Goal: Transaction & Acquisition: Purchase product/service

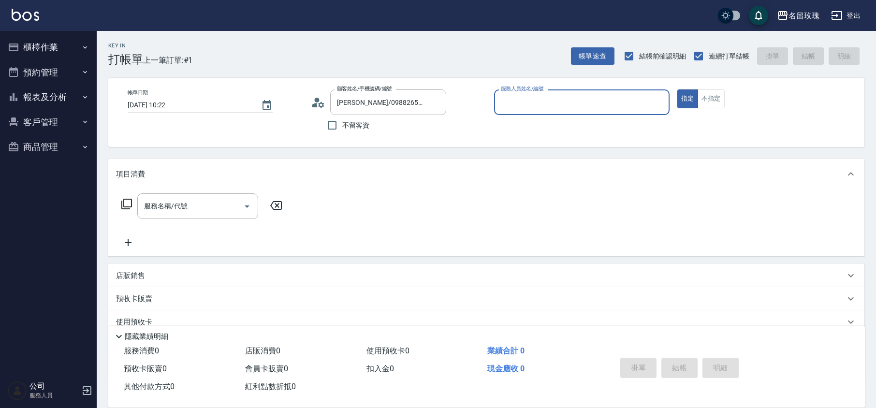
type input "VIVI-2"
click at [537, 111] on div "VIVI-2 服務人員姓名/編號" at bounding box center [582, 102] width 176 height 26
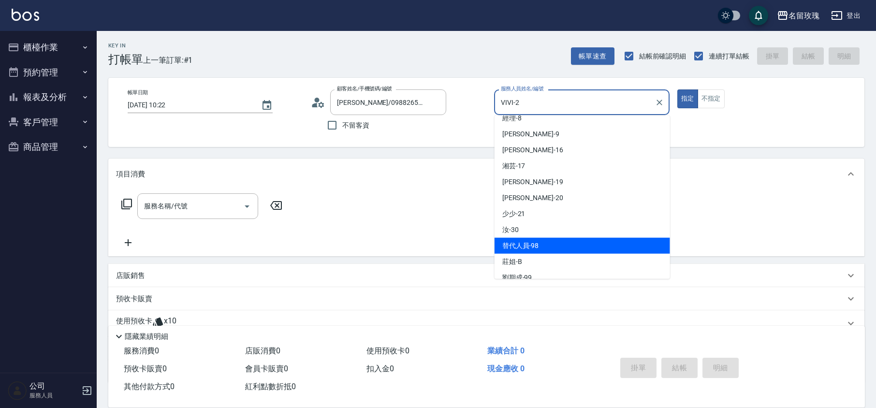
scroll to position [180, 0]
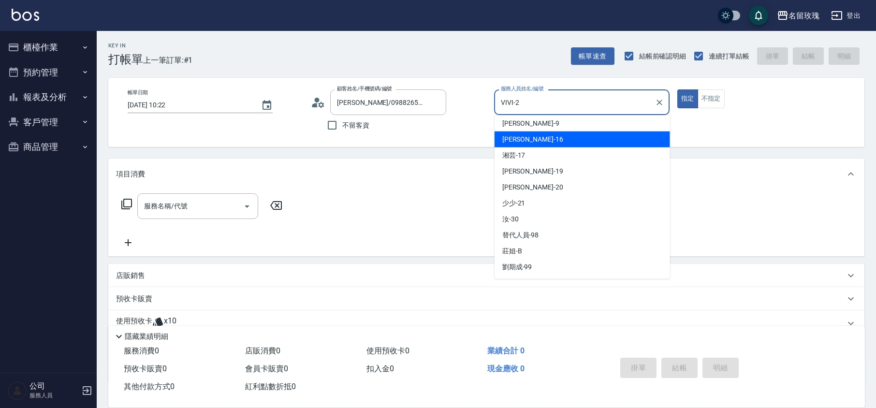
click at [420, 130] on div "不留客資" at bounding box center [378, 125] width 135 height 20
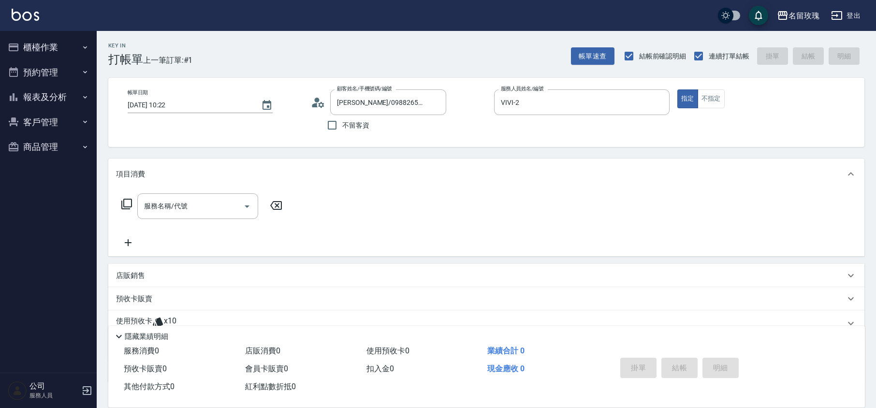
click at [113, 203] on div "服務名稱/代號 服務名稱/代號" at bounding box center [486, 223] width 756 height 67
click at [126, 204] on icon at bounding box center [127, 204] width 12 height 12
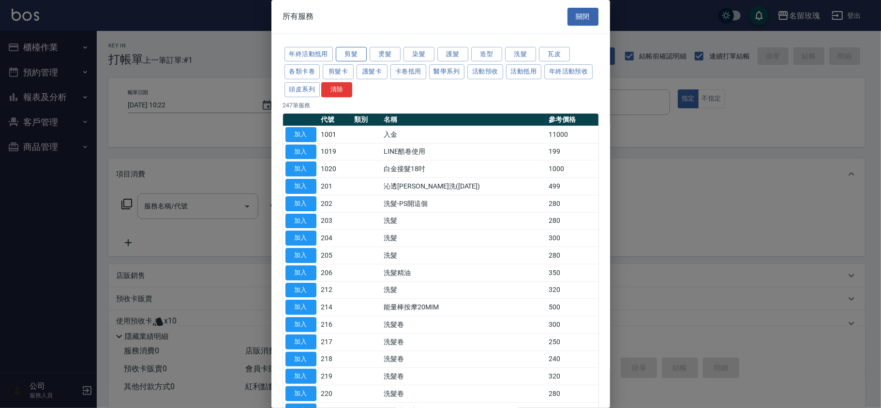
click at [351, 53] on button "剪髮" at bounding box center [351, 54] width 31 height 15
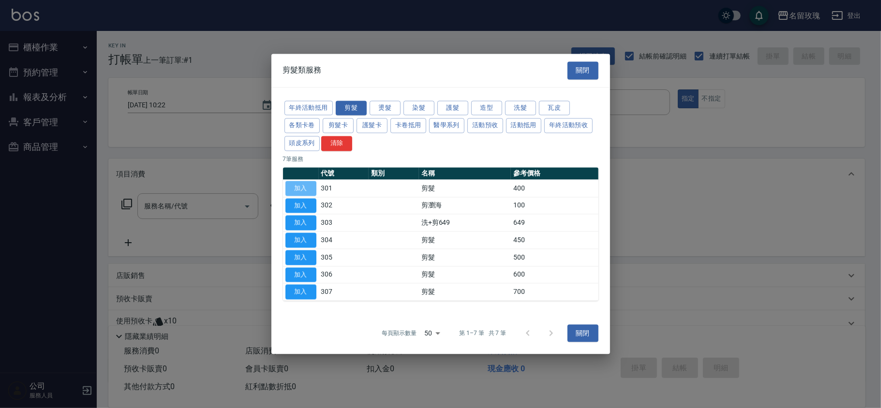
drag, startPoint x: 289, startPoint y: 188, endPoint x: 279, endPoint y: 194, distance: 12.4
click at [289, 187] on button "加入" at bounding box center [300, 188] width 31 height 15
type input "剪髮(301)"
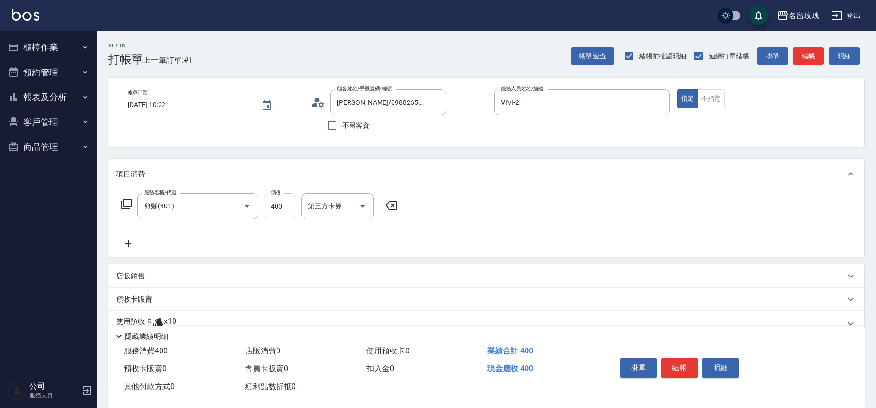
click at [277, 208] on input "400" at bounding box center [279, 206] width 31 height 26
type input "350"
click at [507, 221] on div "服務名稱/代號 剪髮(301) 服務名稱/代號 價格 350 價格 第三方卡券 第三方卡券" at bounding box center [486, 223] width 756 height 67
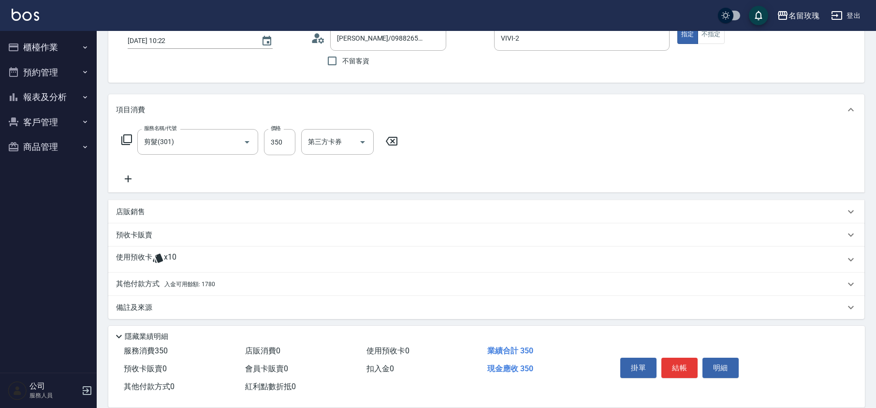
scroll to position [66, 0]
click at [201, 289] on div "其他付款方式 入金可用餘額: 1780" at bounding box center [486, 282] width 756 height 23
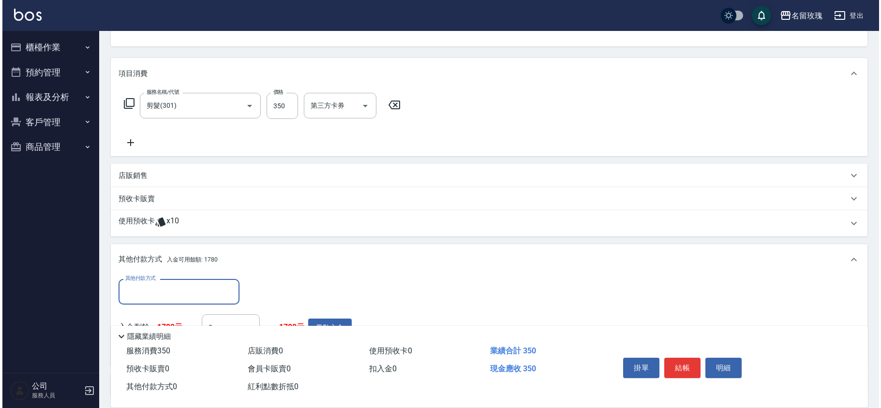
scroll to position [131, 0]
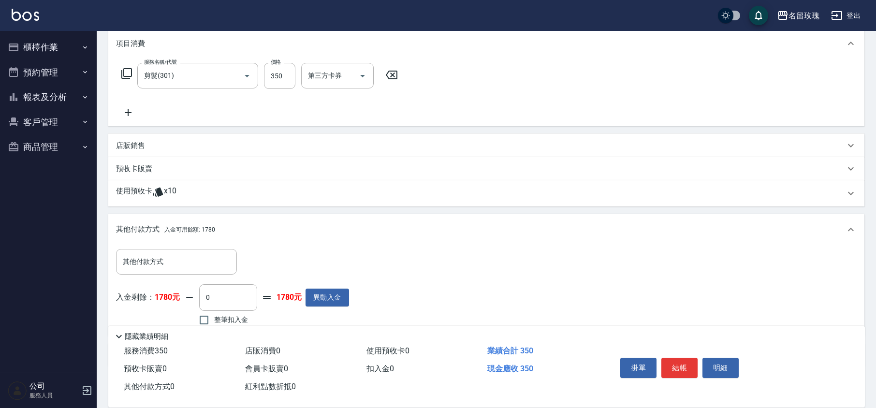
click at [215, 319] on span "整筆扣入金" at bounding box center [231, 320] width 34 height 10
click at [214, 319] on input "整筆扣入金" at bounding box center [204, 320] width 20 height 20
checkbox input "true"
type input "350"
drag, startPoint x: 668, startPoint y: 364, endPoint x: 673, endPoint y: 364, distance: 5.3
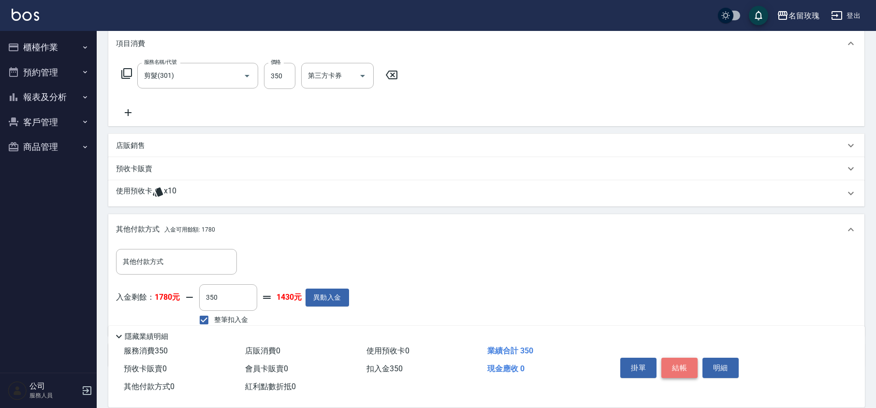
click at [671, 364] on button "結帳" at bounding box center [680, 368] width 36 height 20
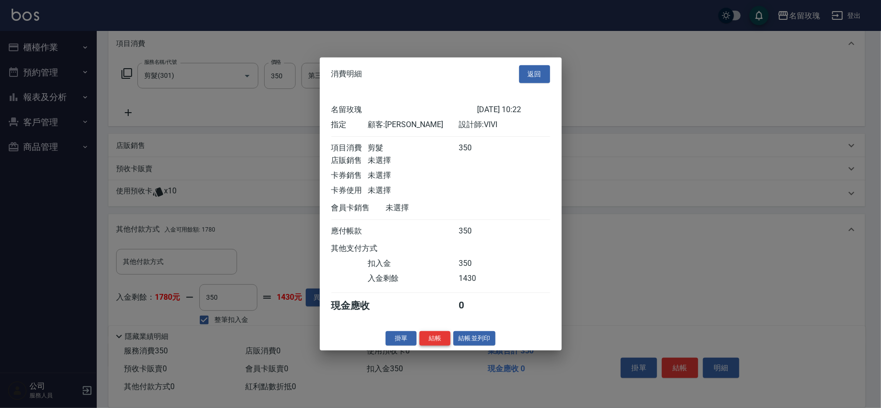
click at [439, 340] on button "結帳" at bounding box center [434, 338] width 31 height 15
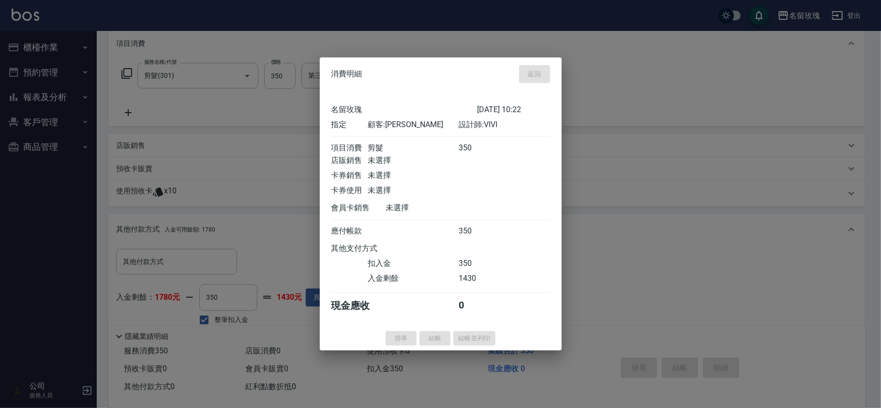
type input "[DATE] 13:44"
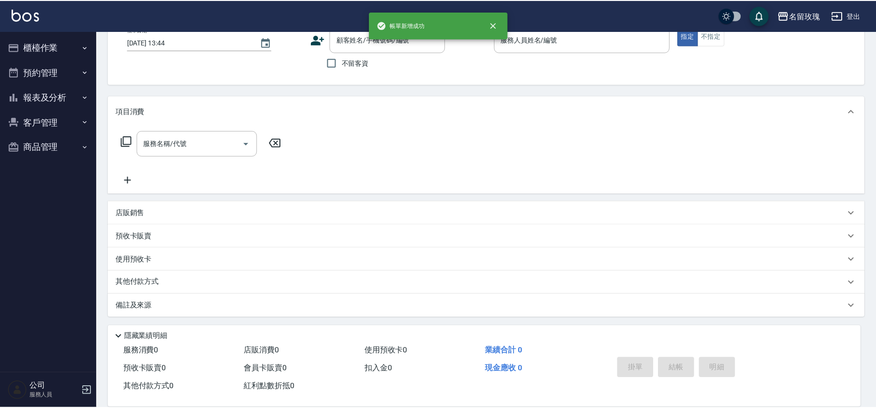
scroll to position [0, 0]
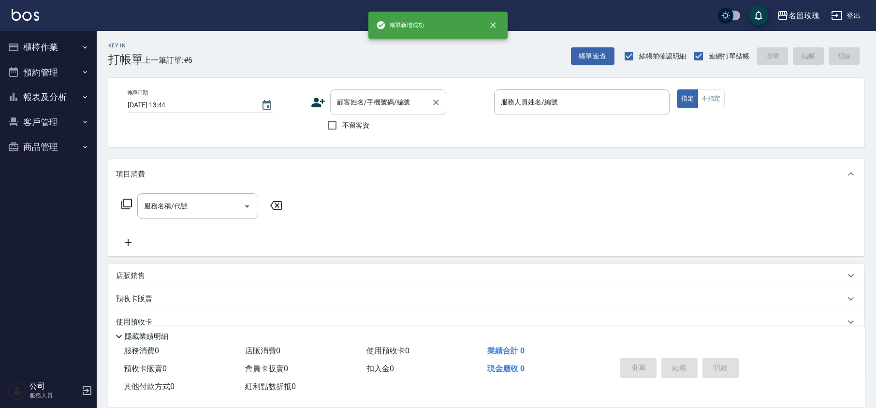
click at [370, 107] on input "顧客姓名/手機號碼/編號" at bounding box center [381, 102] width 93 height 17
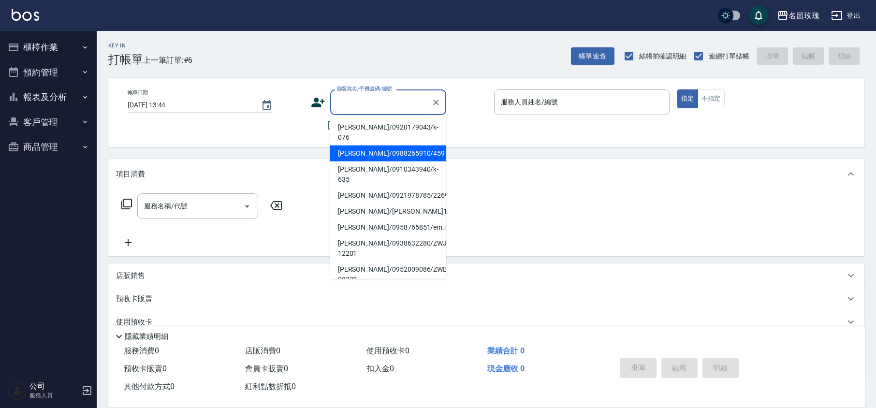
click at [363, 146] on li "[PERSON_NAME]/0988265910/459" at bounding box center [388, 154] width 116 height 16
type input "[PERSON_NAME]/0988265910/459"
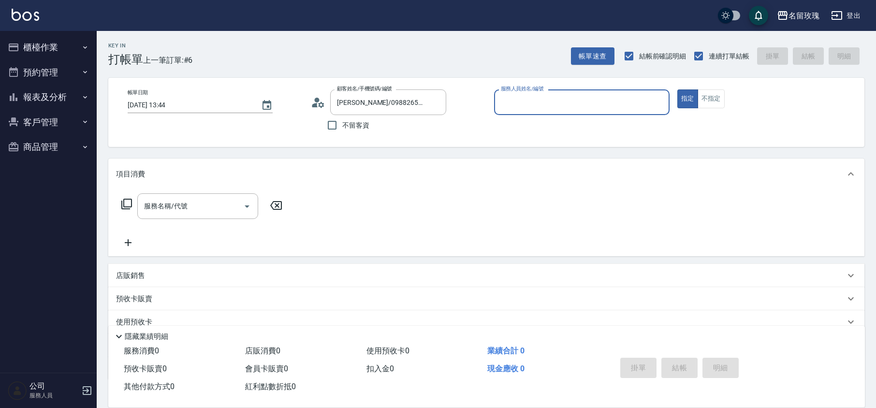
type input "VIVI-2"
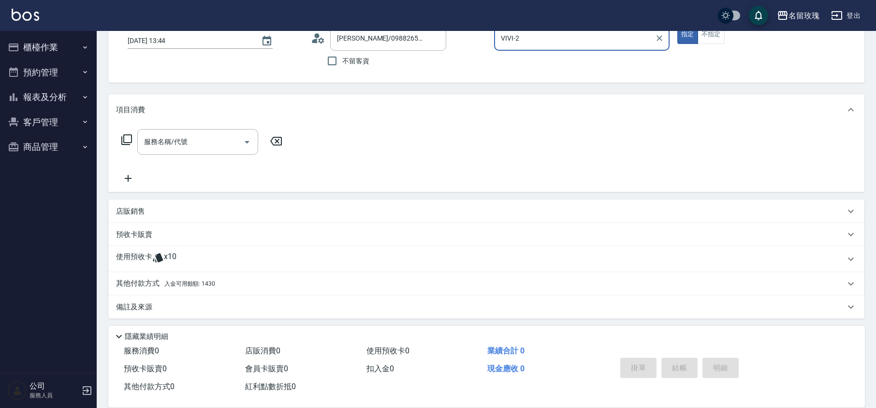
click at [172, 260] on span "x10" at bounding box center [170, 259] width 13 height 15
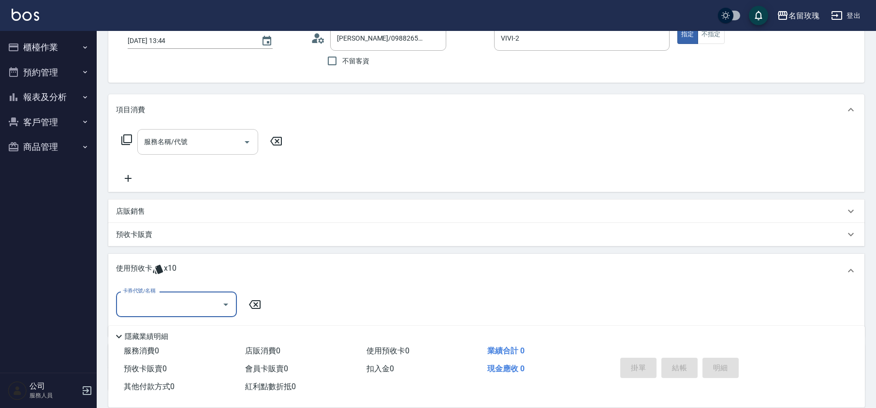
click at [179, 146] on div "服務名稱/代號 服務名稱/代號" at bounding box center [197, 142] width 121 height 26
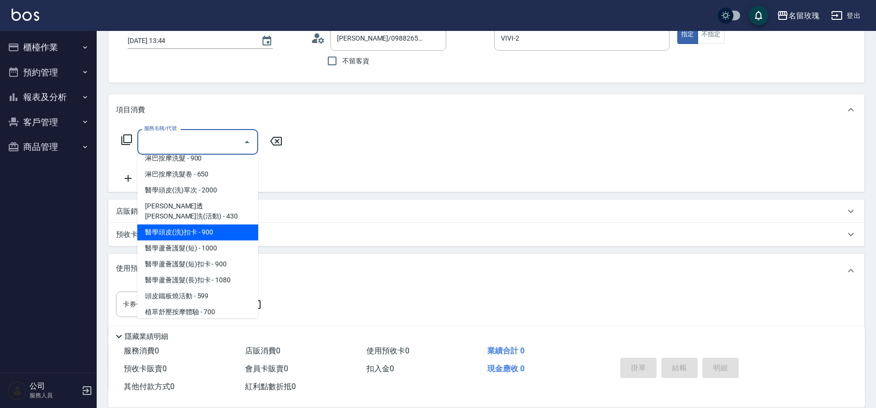
scroll to position [451, 0]
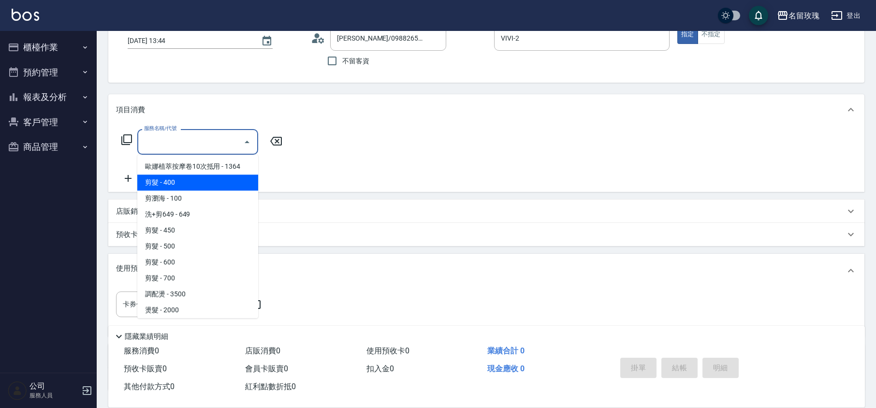
click at [190, 175] on span "剪髮 - 400" at bounding box center [197, 183] width 121 height 16
type input "剪髮(301)"
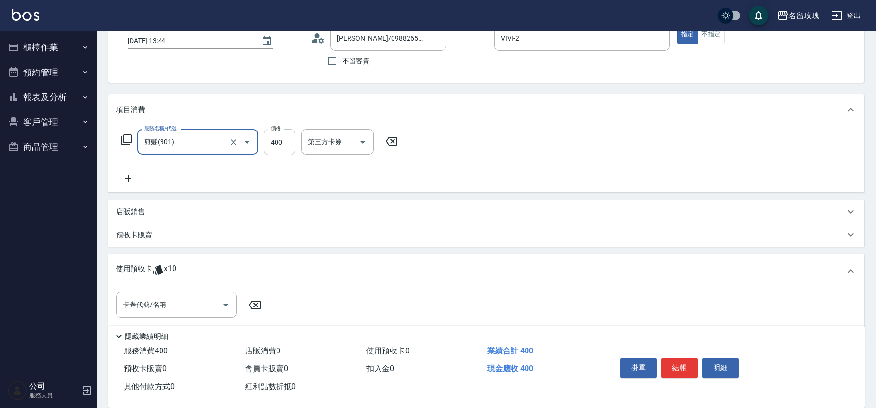
drag, startPoint x: 279, startPoint y: 140, endPoint x: 283, endPoint y: 153, distance: 13.3
click at [279, 140] on input "400" at bounding box center [279, 142] width 31 height 26
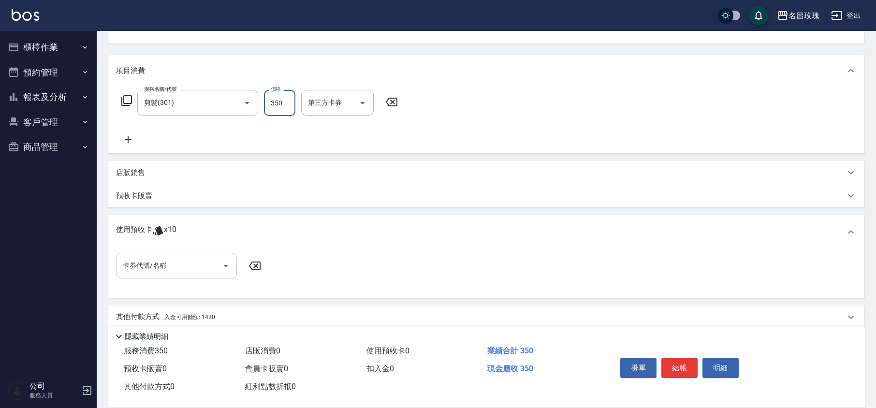
scroll to position [138, 0]
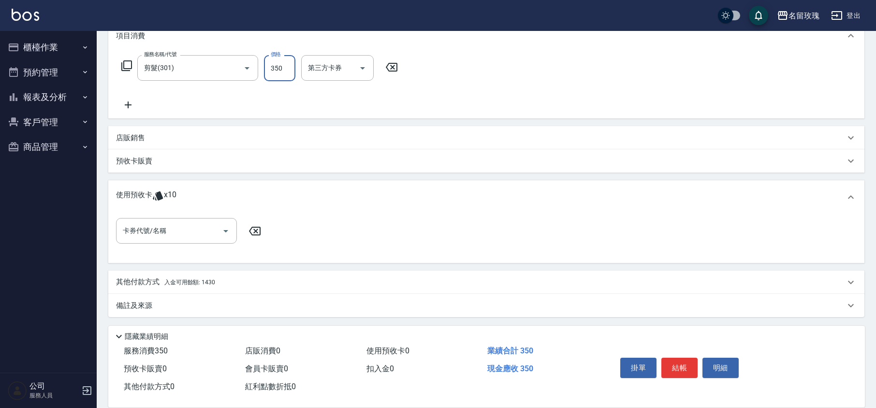
type input "350"
drag, startPoint x: 188, startPoint y: 287, endPoint x: 194, endPoint y: 285, distance: 6.1
click at [189, 287] on p "其他付款方式 入金可用餘額: 1430" at bounding box center [165, 282] width 99 height 11
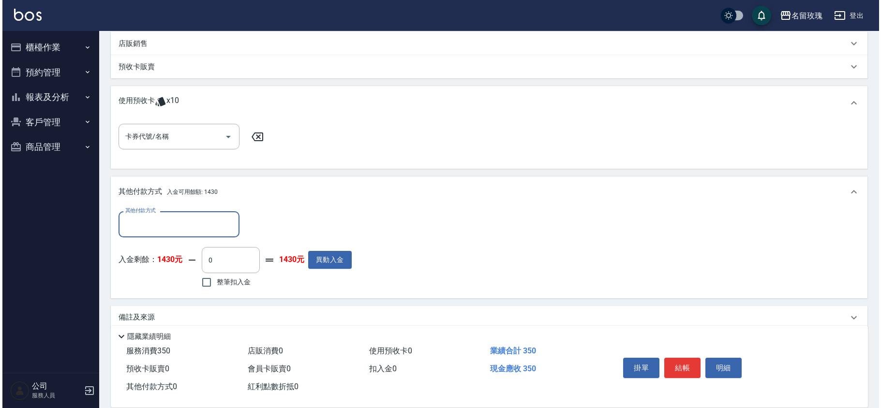
scroll to position [242, 0]
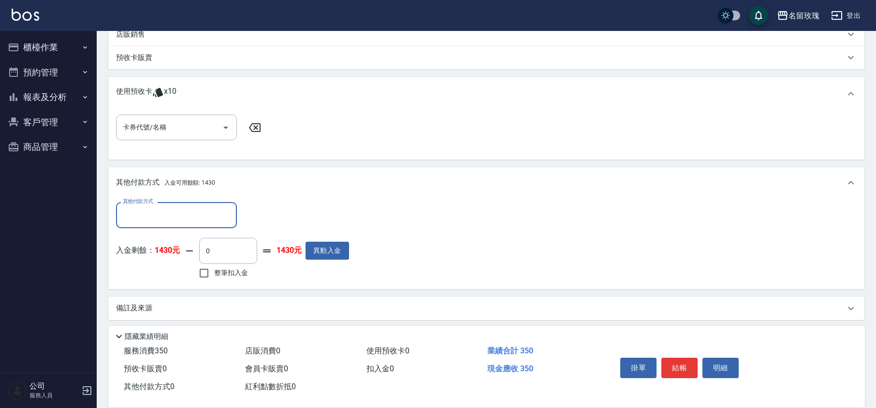
click at [246, 270] on span "整筆扣入金" at bounding box center [231, 273] width 34 height 10
click at [214, 270] on input "整筆扣入金" at bounding box center [204, 273] width 20 height 20
checkbox input "true"
type input "350"
click at [674, 368] on button "結帳" at bounding box center [680, 368] width 36 height 20
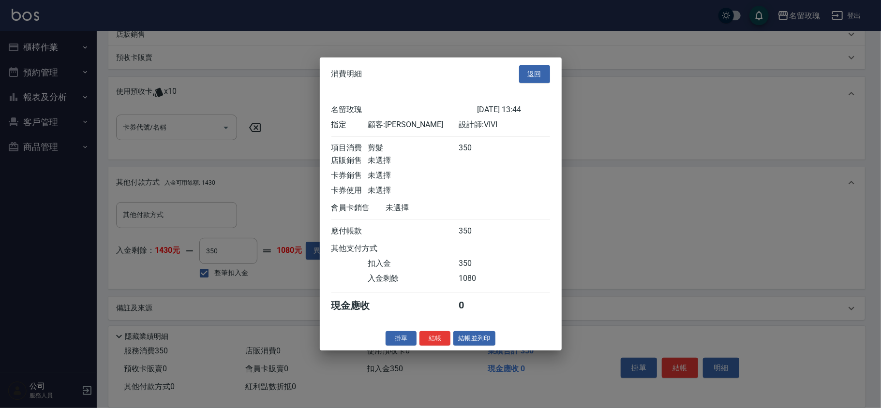
click at [418, 341] on div "掛單 結帳 結帳並列印" at bounding box center [441, 338] width 242 height 15
click at [434, 342] on button "結帳" at bounding box center [434, 338] width 31 height 15
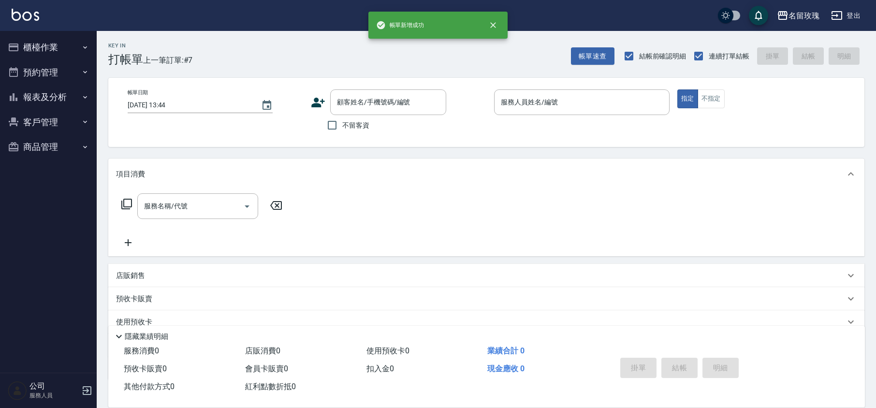
scroll to position [0, 0]
click at [370, 97] on input "顧客姓名/手機號碼/編號" at bounding box center [381, 102] width 93 height 17
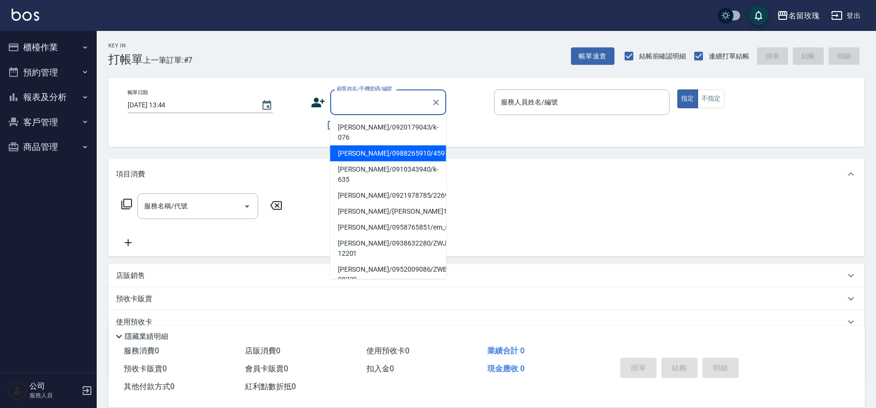
click at [356, 146] on li "[PERSON_NAME]/0988265910/459" at bounding box center [388, 154] width 116 height 16
type input "[PERSON_NAME]/0988265910/459"
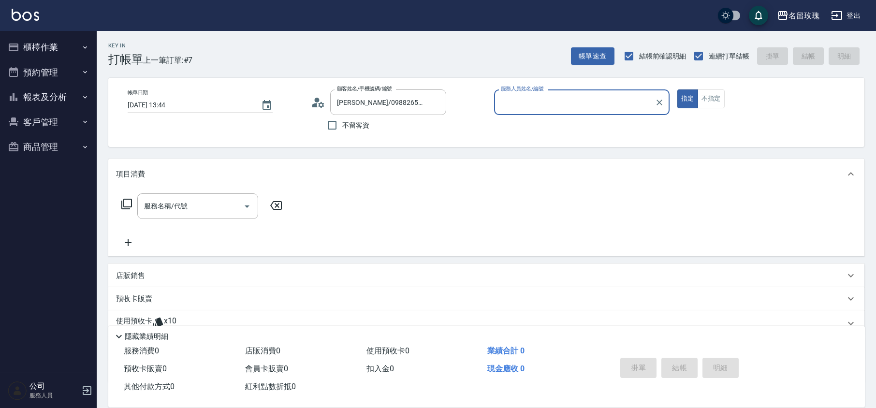
type input "VIVI-2"
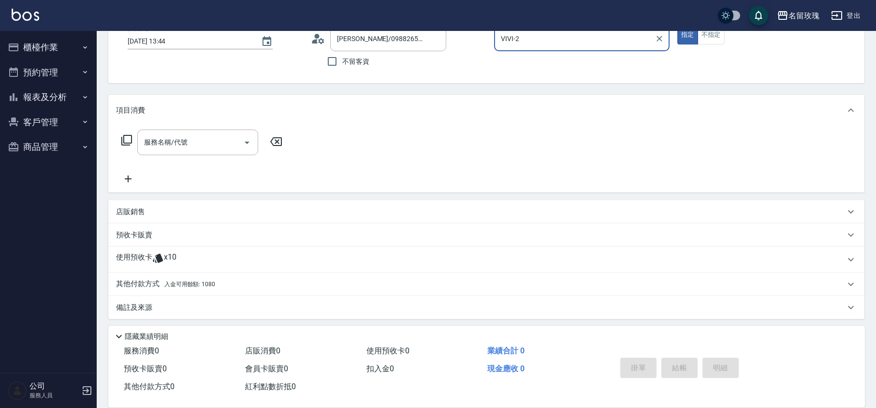
scroll to position [66, 0]
click at [184, 249] on div "使用預收卡 x10" at bounding box center [486, 258] width 756 height 26
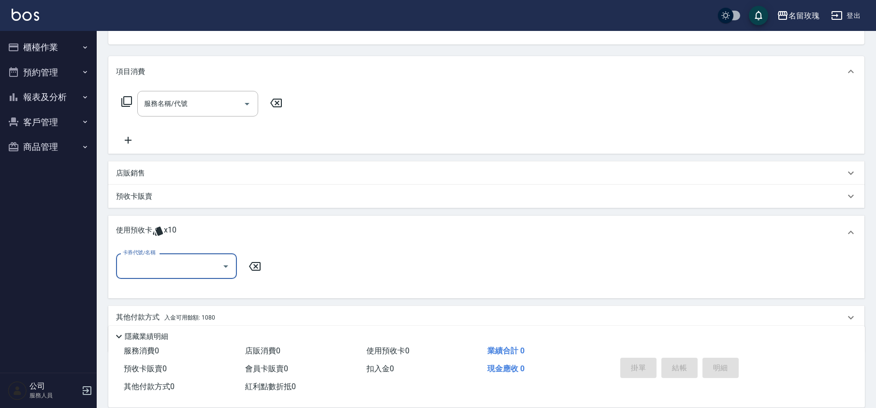
scroll to position [138, 0]
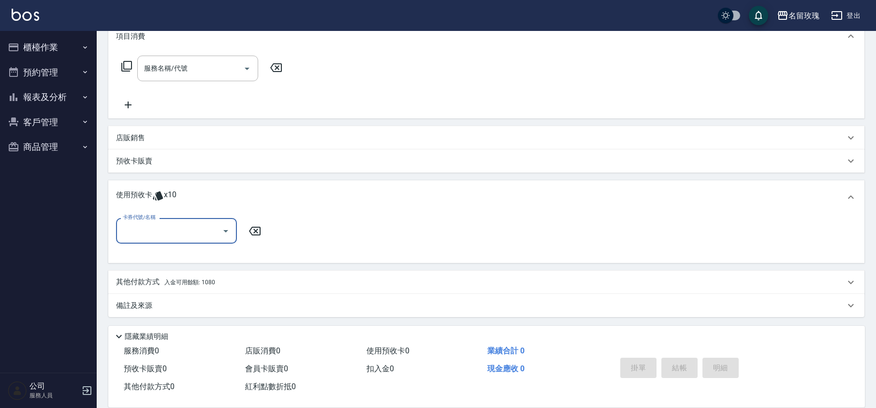
click at [191, 229] on input "卡券代號/名稱" at bounding box center [169, 230] width 98 height 17
click at [198, 266] on div "剪髮卡四送1-600預收 剩餘1張 111226" at bounding box center [176, 277] width 121 height 26
type input "剪髮卡四送1-600預收 111226"
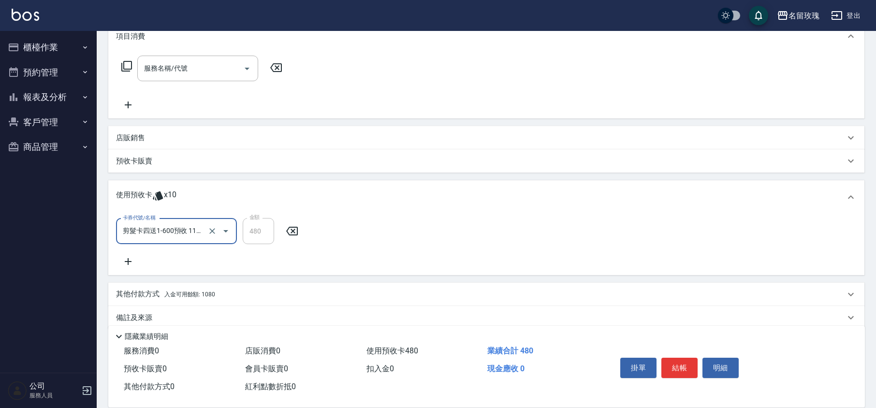
scroll to position [0, 0]
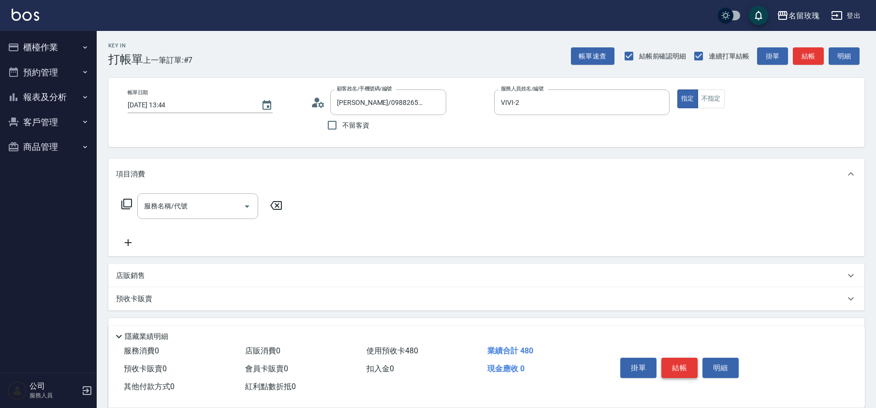
click at [670, 363] on button "結帳" at bounding box center [680, 368] width 36 height 20
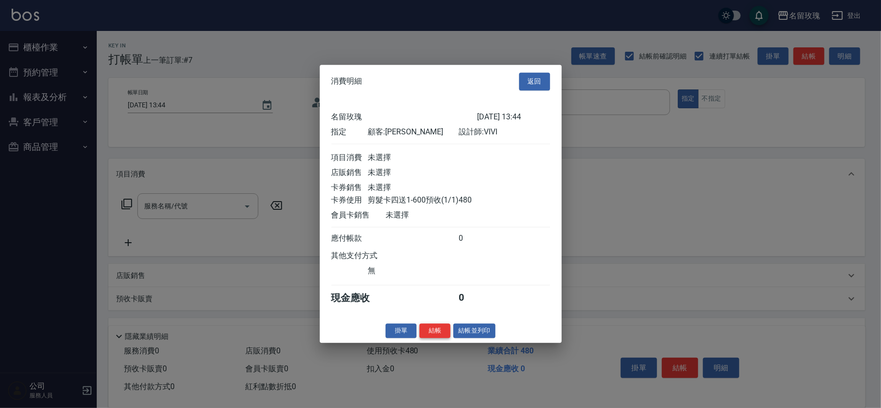
click at [432, 333] on button "結帳" at bounding box center [434, 331] width 31 height 15
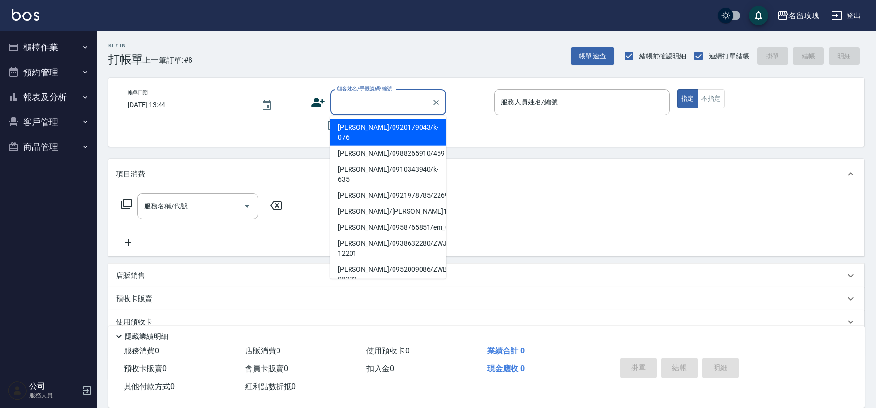
click at [385, 109] on input "顧客姓名/手機號碼/編號" at bounding box center [381, 102] width 93 height 17
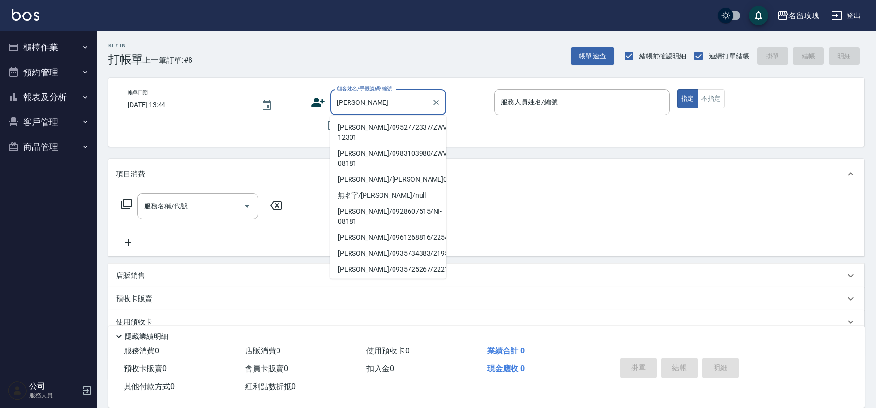
click at [352, 123] on li "[PERSON_NAME]/0952772337/ZWVI-12301" at bounding box center [388, 132] width 116 height 26
type input "[PERSON_NAME]/0952772337/ZWVI-12301"
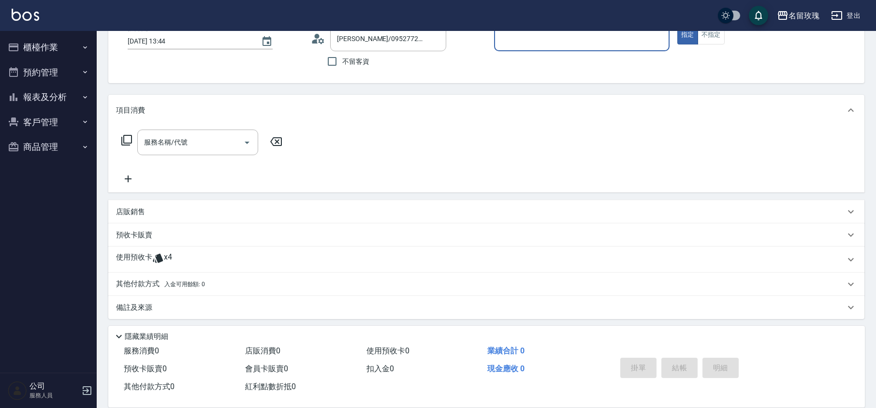
scroll to position [66, 0]
click at [186, 257] on div "使用預收卡 x4" at bounding box center [480, 258] width 729 height 15
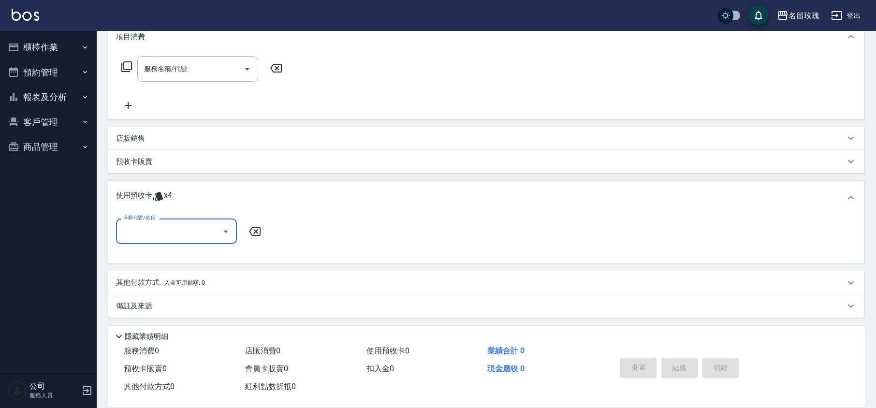
scroll to position [138, 0]
type input "VIVI-2"
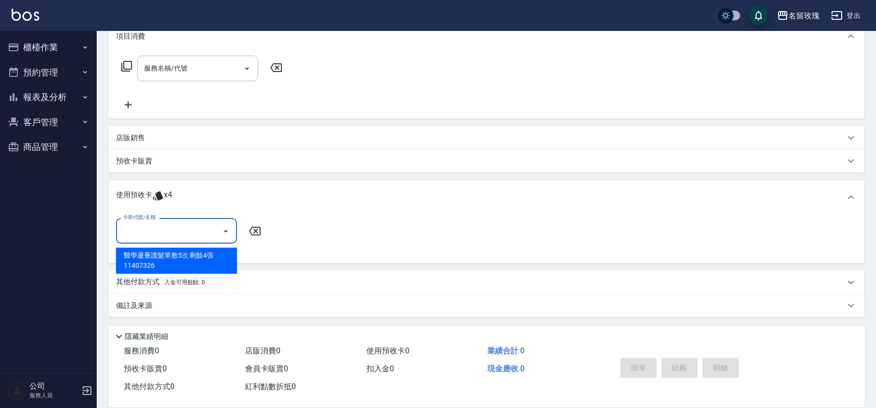
click at [196, 237] on input "卡券代號/名稱" at bounding box center [169, 230] width 98 height 17
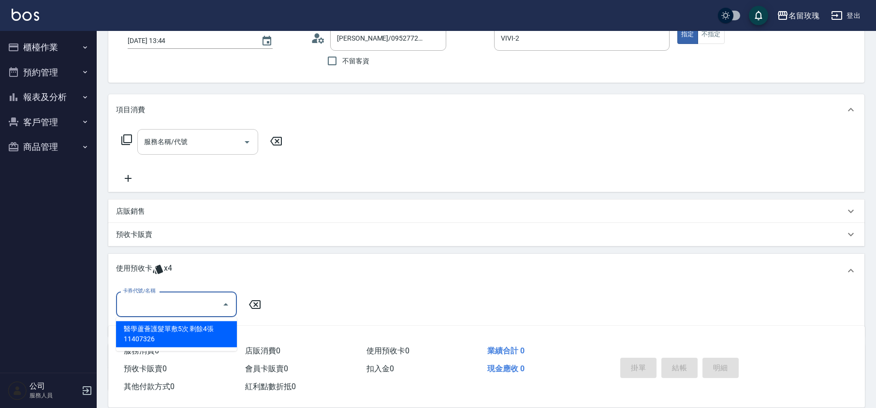
scroll to position [0, 0]
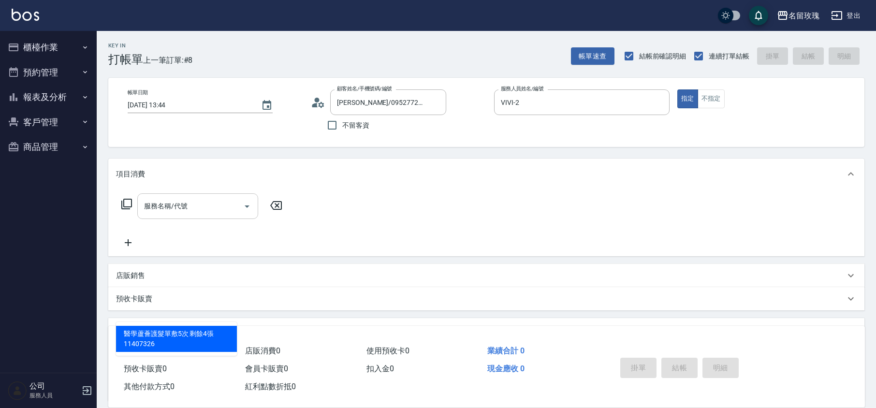
click at [184, 202] on div "服務名稱/代號 服務名稱/代號" at bounding box center [197, 206] width 121 height 26
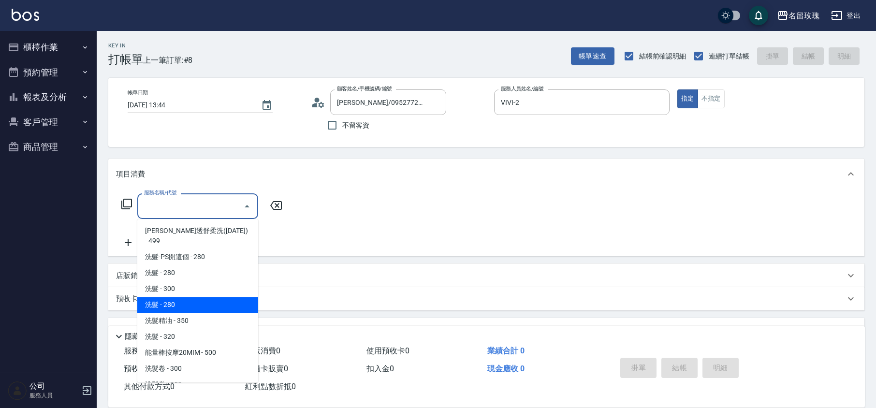
click at [196, 313] on span "洗髮精油 - 350" at bounding box center [197, 321] width 121 height 16
type input "洗髮精油(206)"
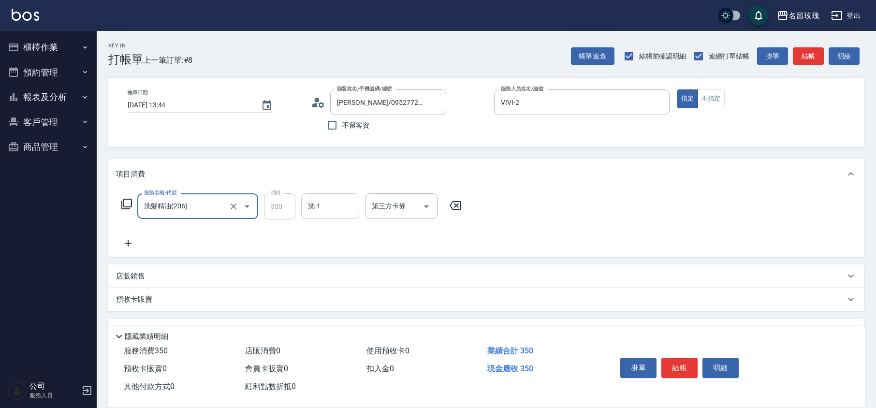
click at [325, 207] on input "洗-1" at bounding box center [330, 206] width 49 height 17
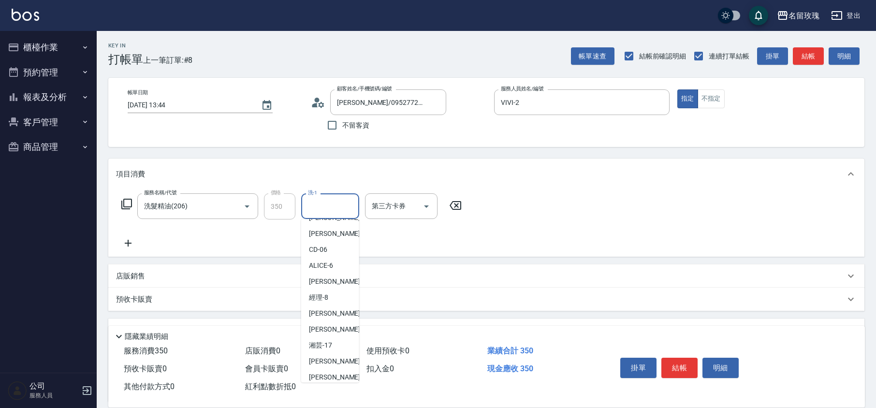
scroll to position [190, 0]
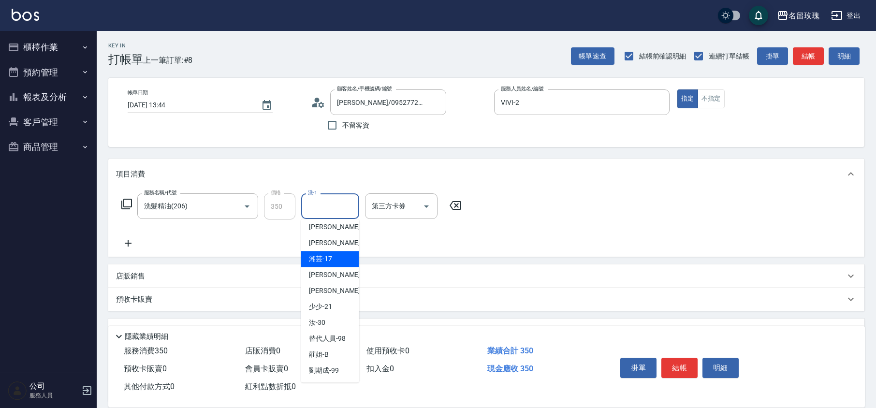
click at [338, 262] on div "湘芸 -17" at bounding box center [330, 259] width 58 height 16
type input "湘芸-17"
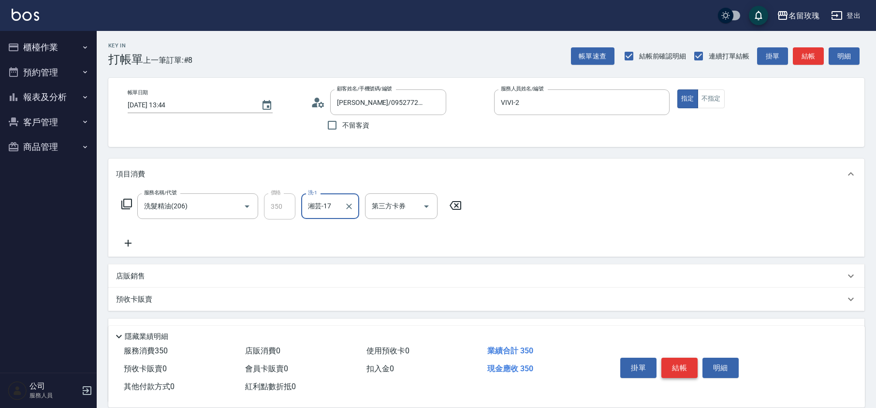
click at [669, 363] on button "結帳" at bounding box center [680, 368] width 36 height 20
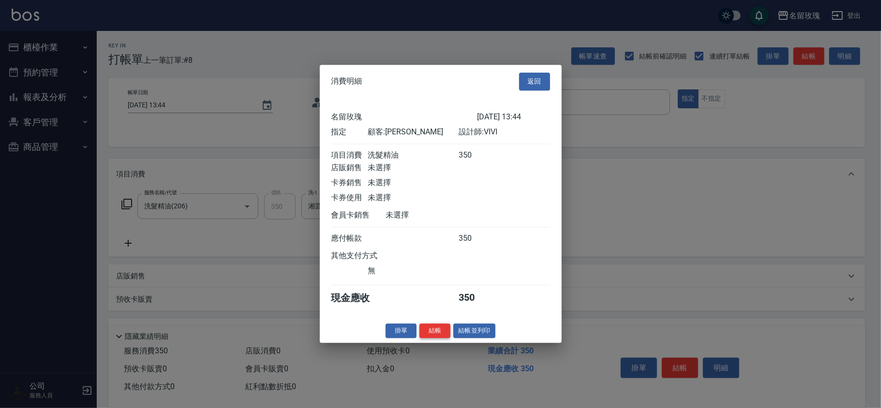
click at [442, 339] on button "結帳" at bounding box center [434, 331] width 31 height 15
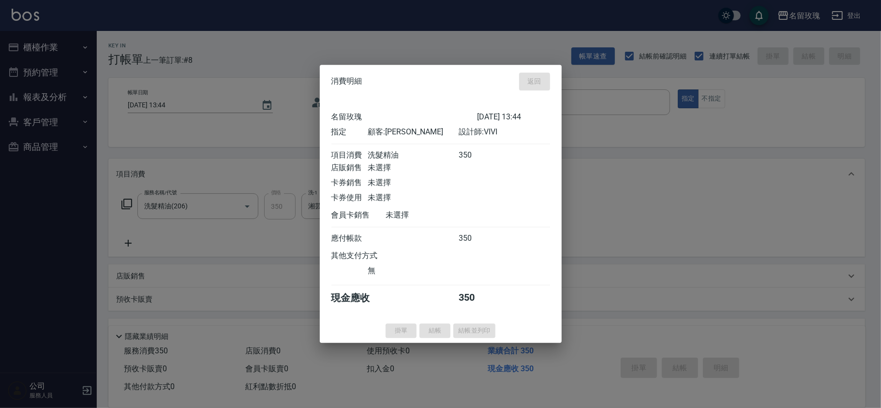
type input "[DATE] 13:49"
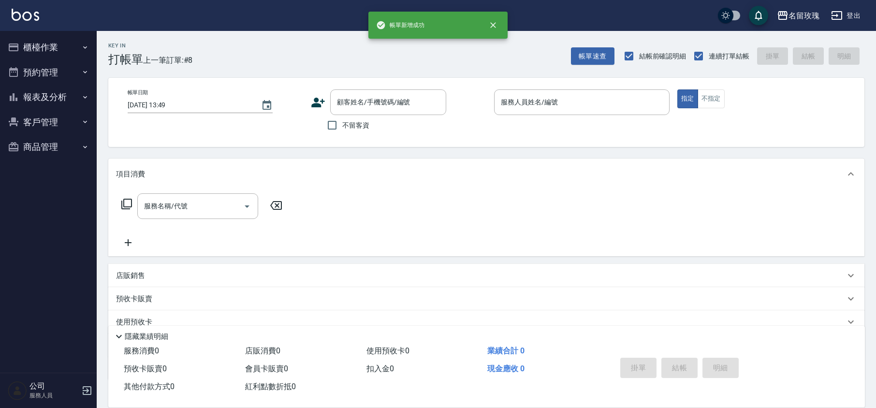
scroll to position [0, 0]
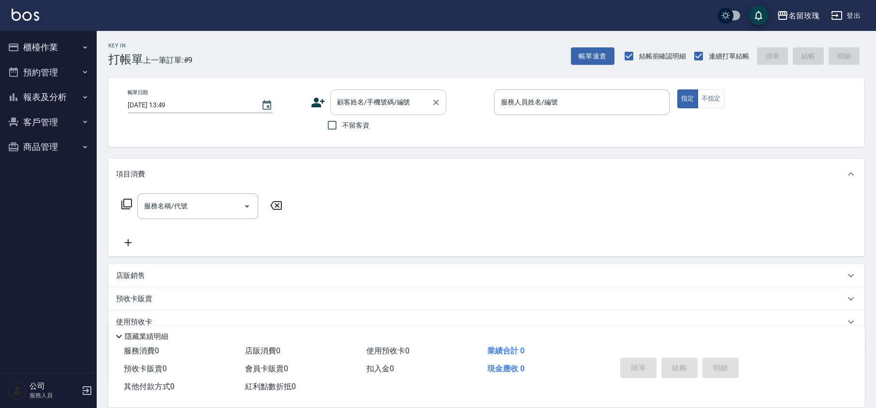
click at [349, 106] on input "顧客姓名/手機號碼/編號" at bounding box center [381, 102] width 93 height 17
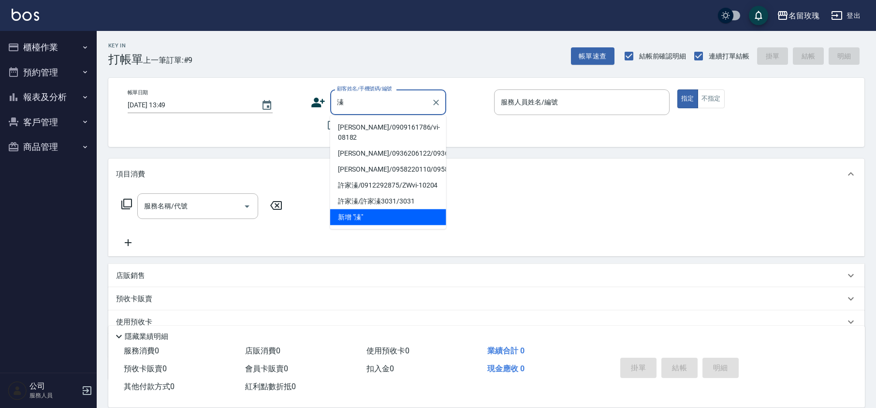
click at [372, 127] on li "[PERSON_NAME]/0909161786/vi-08182" at bounding box center [388, 132] width 116 height 26
type input "[PERSON_NAME]/0909161786/vi-08182"
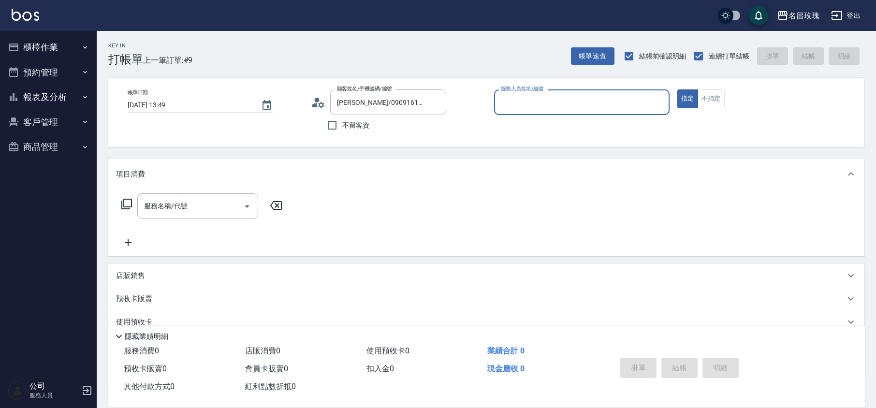
click at [536, 109] on input "服務人員姓名/編號" at bounding box center [582, 102] width 167 height 17
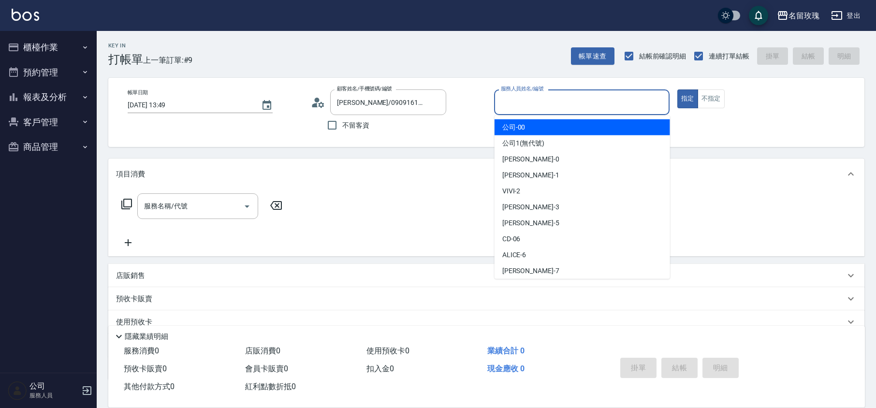
click at [316, 99] on circle at bounding box center [317, 100] width 5 height 5
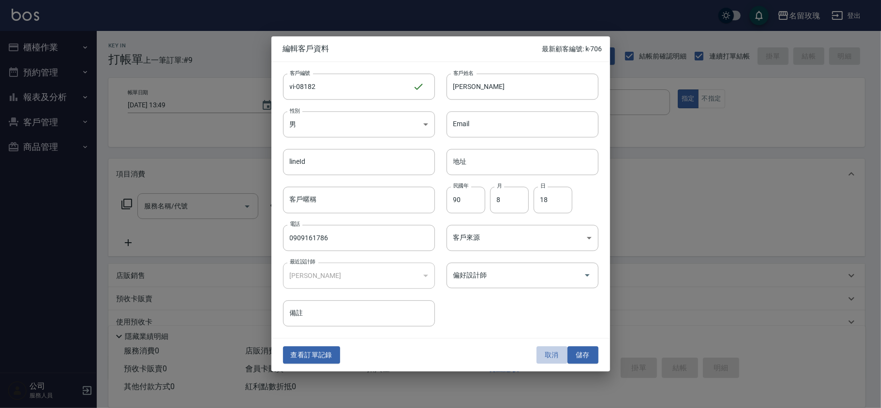
click at [550, 354] on button "取消" at bounding box center [551, 355] width 31 height 18
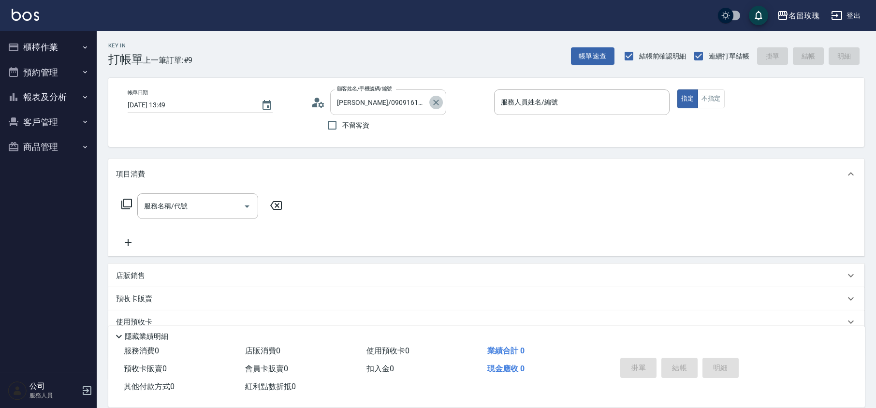
click at [436, 98] on icon "Clear" at bounding box center [436, 103] width 10 height 10
click at [345, 128] on span "不留客資" at bounding box center [355, 125] width 27 height 10
click at [342, 128] on input "不留客資" at bounding box center [332, 125] width 20 height 20
checkbox input "true"
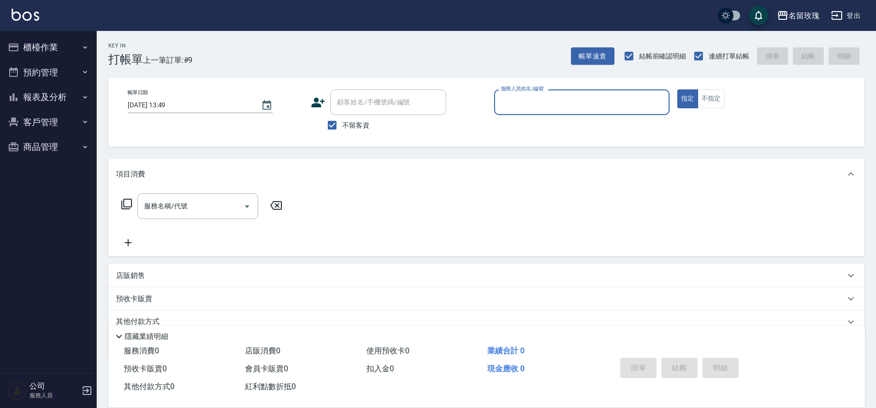
click at [539, 104] on input "服務人員姓名/編號" at bounding box center [582, 102] width 167 height 17
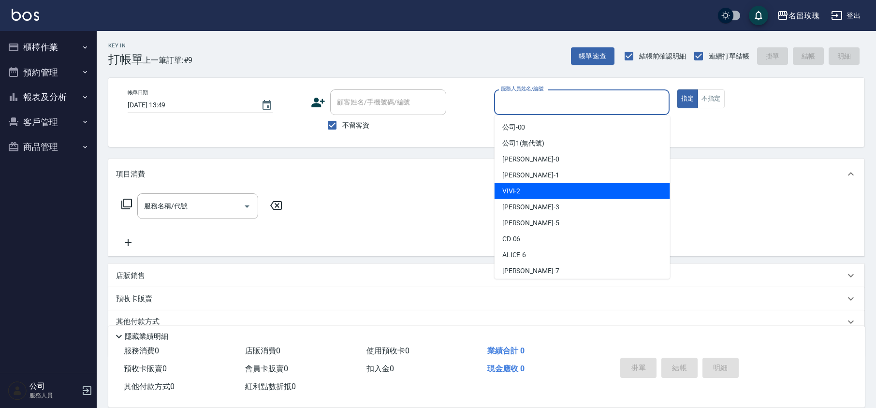
click at [513, 196] on span "VIVI -2" at bounding box center [512, 191] width 18 height 10
type input "VIVI-2"
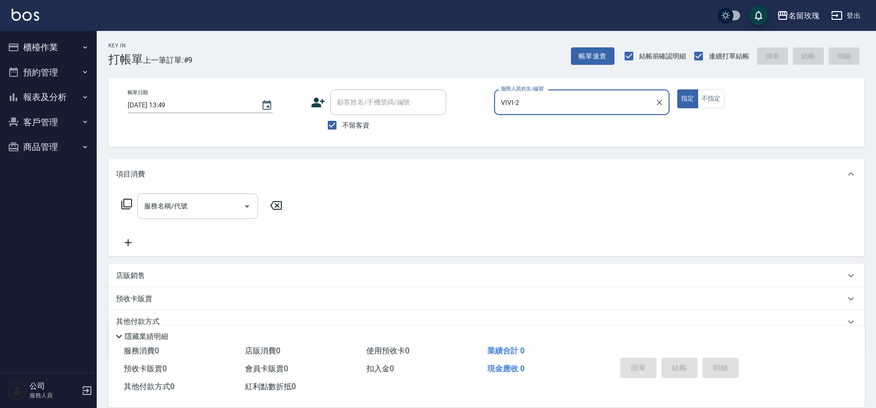
click at [185, 208] on input "服務名稱/代號" at bounding box center [191, 206] width 98 height 17
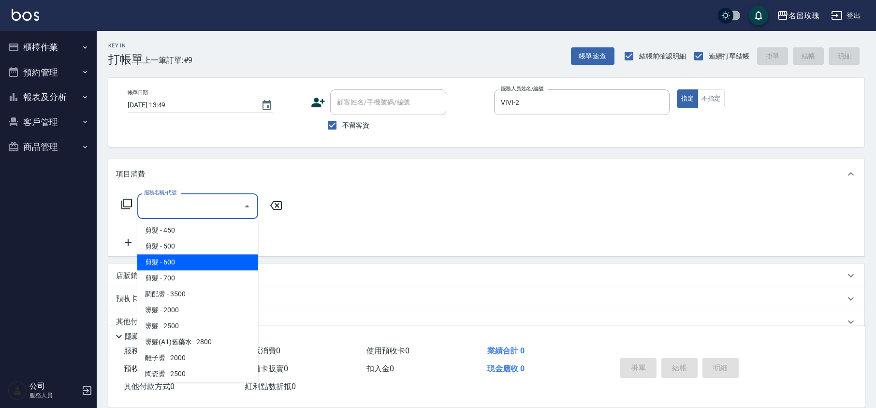
scroll to position [451, 0]
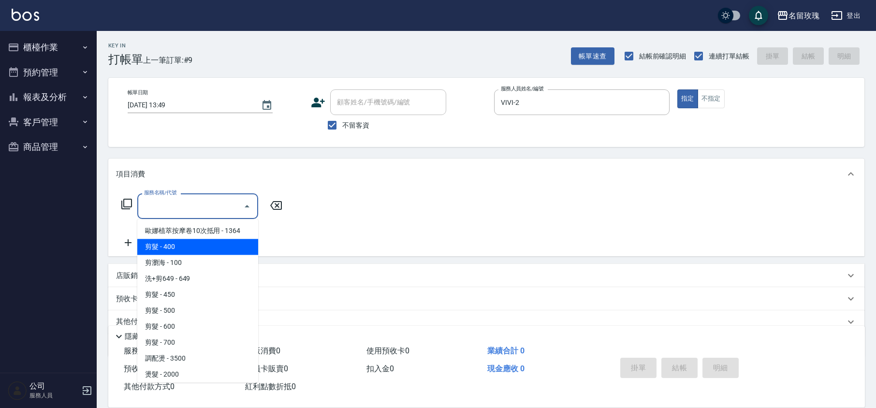
click at [180, 239] on span "剪髮 - 400" at bounding box center [197, 247] width 121 height 16
type input "剪髮(301)"
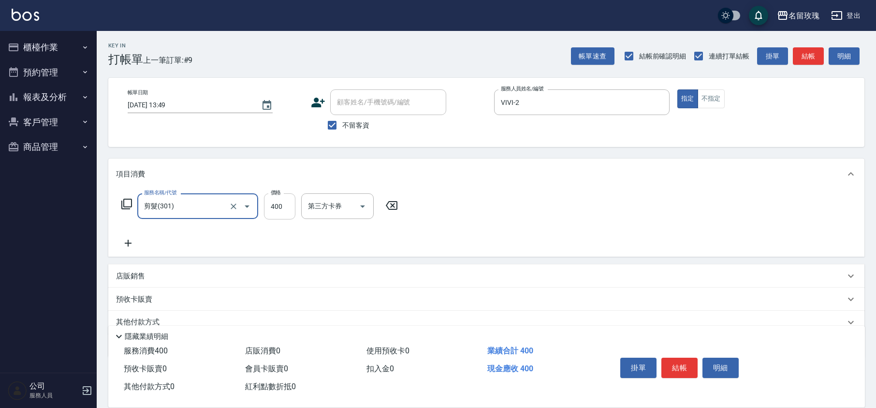
click at [291, 212] on input "400" at bounding box center [279, 206] width 31 height 26
type input "350"
click at [500, 220] on div "服務名稱/代號 剪髮(301) 服務名稱/代號 價格 350 價格 第三方卡券 第三方卡券" at bounding box center [486, 223] width 756 height 67
click at [685, 368] on button "結帳" at bounding box center [680, 368] width 36 height 20
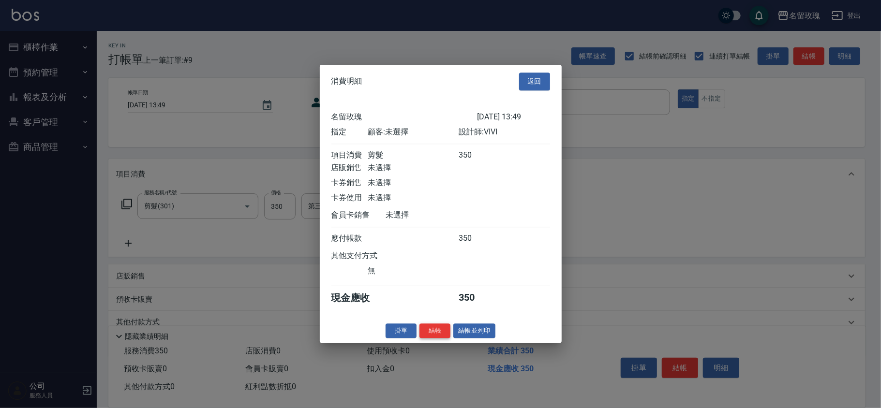
click at [438, 336] on button "結帳" at bounding box center [434, 331] width 31 height 15
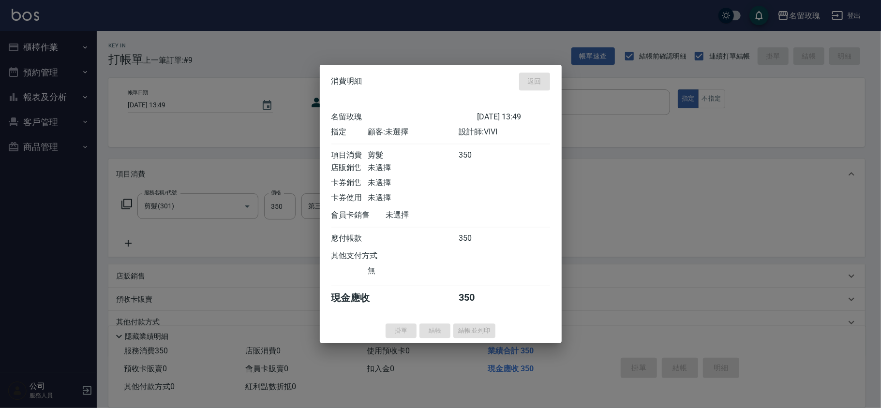
type input "[DATE] 13:55"
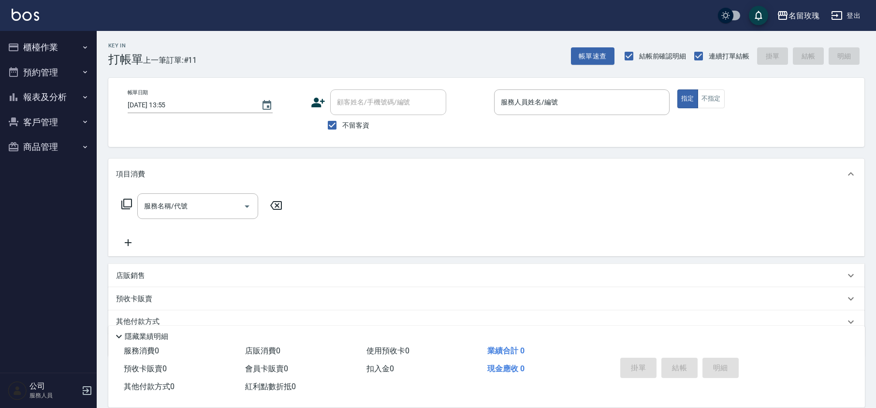
click at [366, 122] on span "不留客資" at bounding box center [355, 125] width 27 height 10
click at [342, 122] on input "不留客資" at bounding box center [332, 125] width 20 height 20
checkbox input "false"
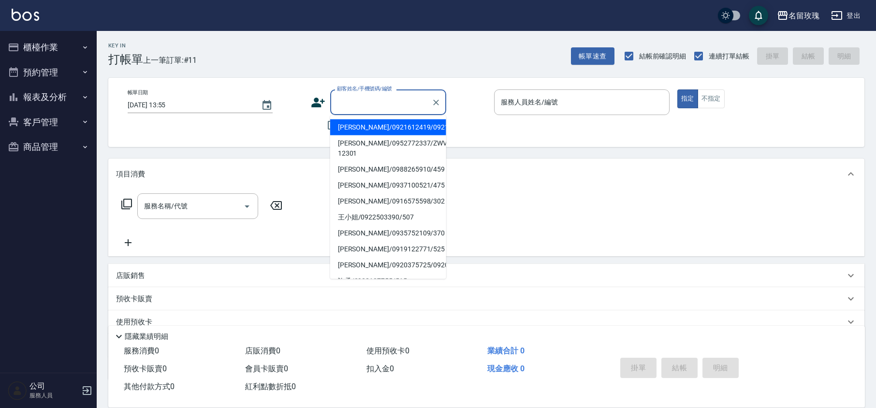
click at [375, 103] on input "顧客姓名/手機號碼/編號" at bounding box center [381, 102] width 93 height 17
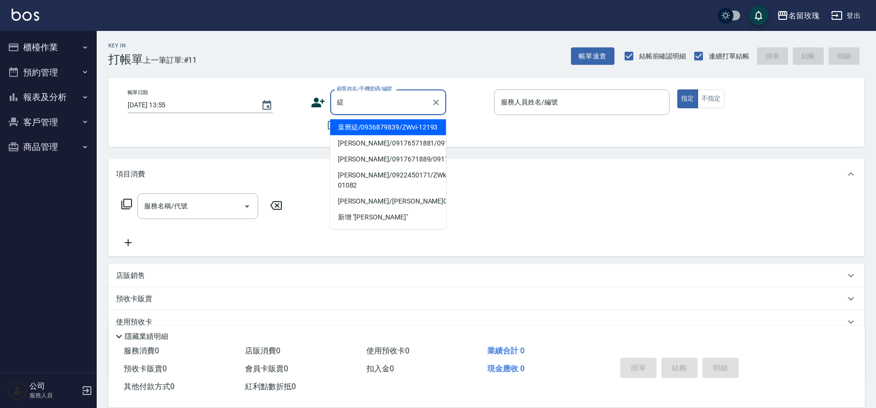
click at [395, 128] on li "葉曆緹/0936879839/ZWvi-12193" at bounding box center [388, 127] width 116 height 16
type input "葉曆緹/0936879839/ZWvi-12193"
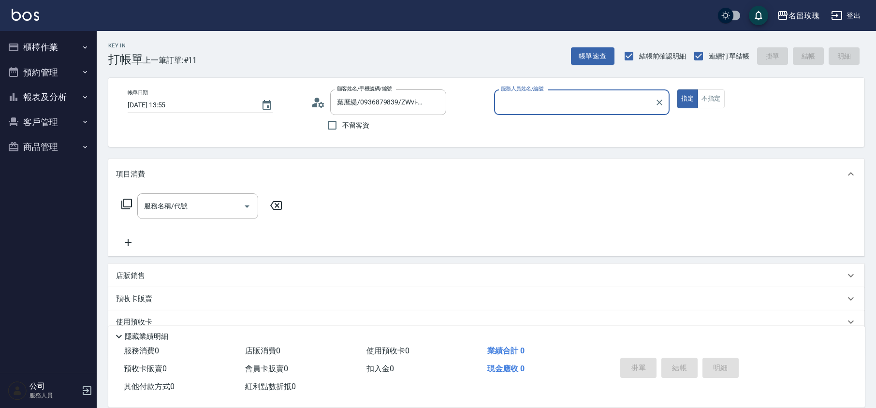
type input "VIVI-2"
click at [315, 101] on circle at bounding box center [317, 100] width 5 height 5
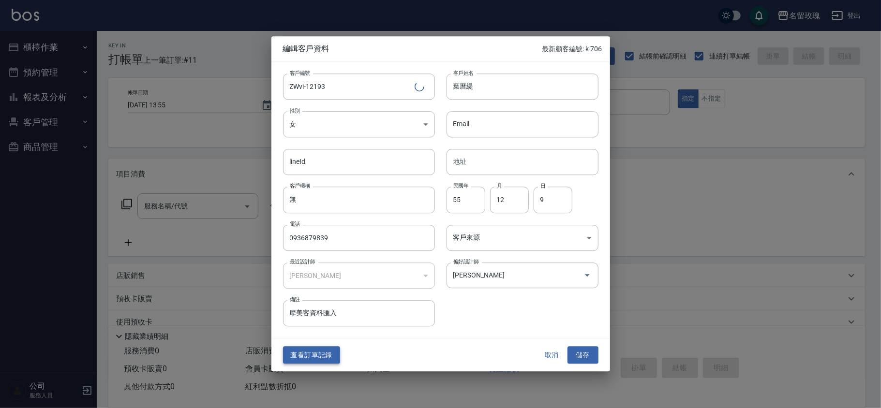
click at [309, 353] on button "查看訂單記錄" at bounding box center [311, 355] width 57 height 18
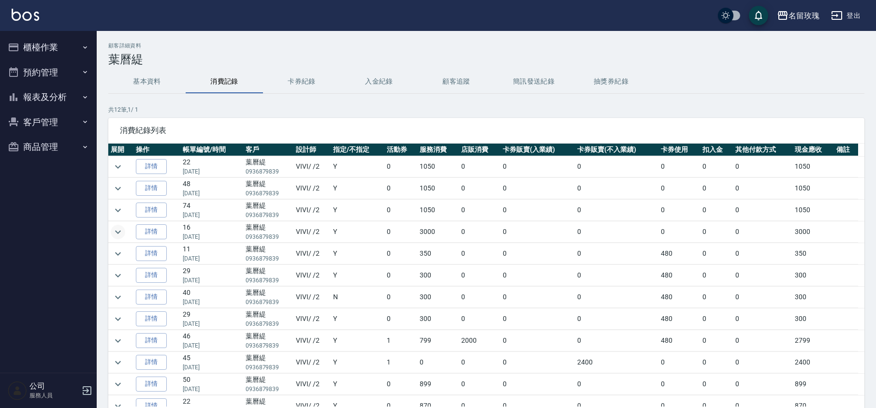
click at [122, 233] on icon "expand row" at bounding box center [118, 232] width 12 height 12
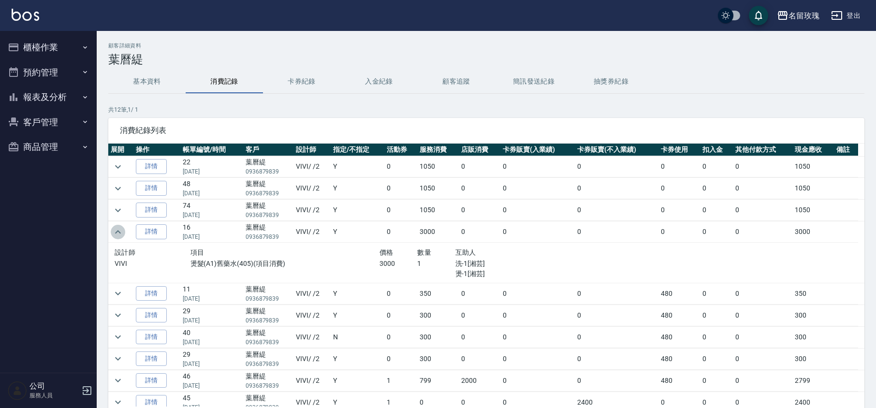
click at [113, 230] on icon "expand row" at bounding box center [118, 232] width 12 height 12
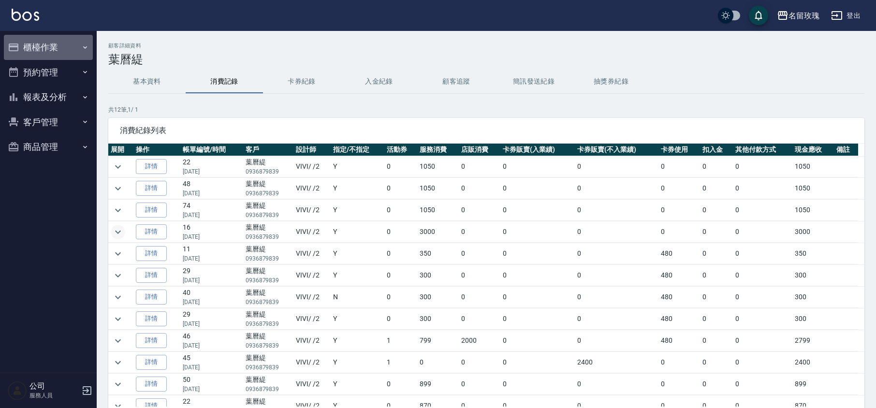
click at [31, 48] on button "櫃檯作業" at bounding box center [48, 47] width 89 height 25
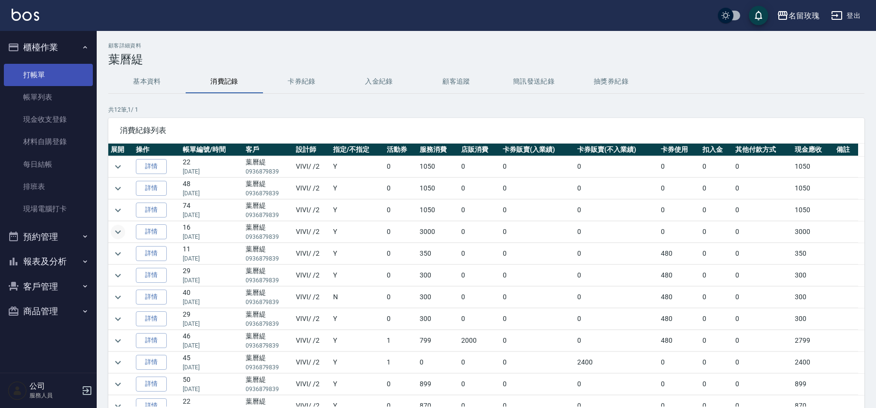
click at [38, 76] on link "打帳單" at bounding box center [48, 75] width 89 height 22
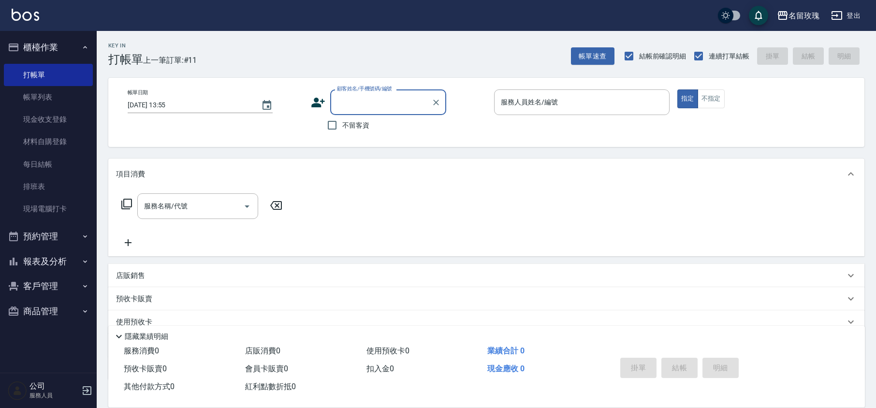
click at [388, 109] on input "顧客姓名/手機號碼/編號" at bounding box center [381, 102] width 93 height 17
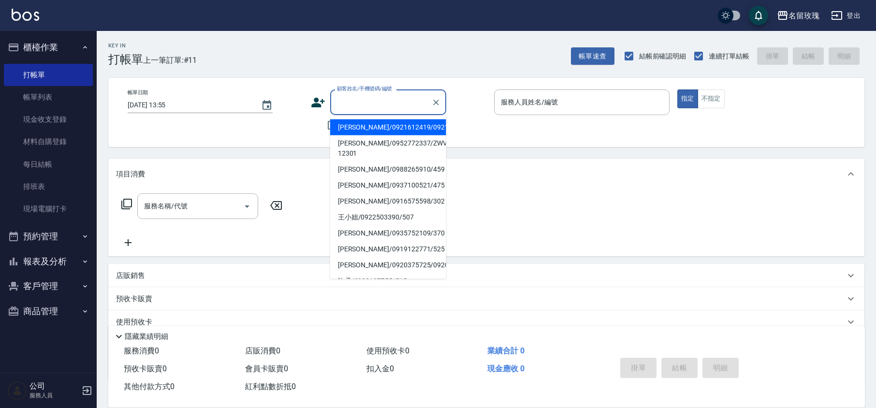
type input "ㄌ"
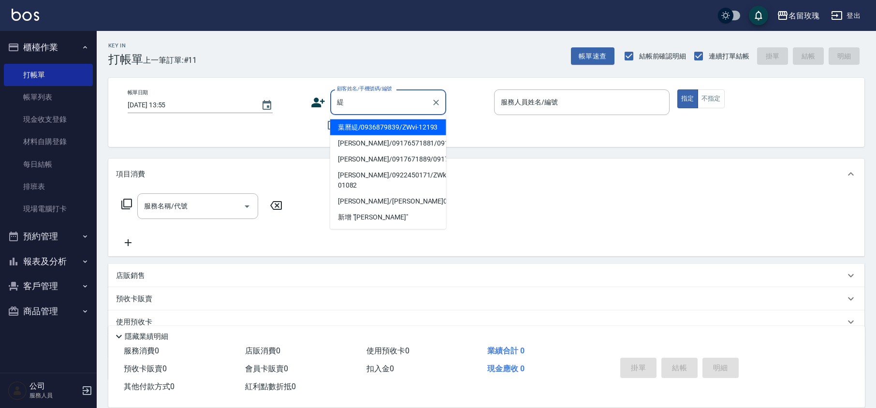
click at [395, 126] on li "葉曆緹/0936879839/ZWvi-12193" at bounding box center [388, 127] width 116 height 16
type input "葉曆緹/0936879839/ZWvi-12193"
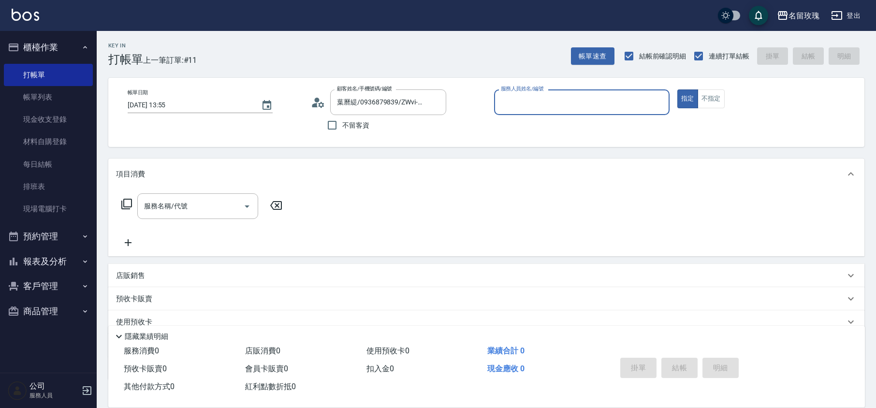
type input "VIVI-2"
click at [488, 128] on div "帳單日期 [DATE] 13:55 顧客姓名/手機號碼/編號 葉曆緹/0936879839/ZWvi-12193 顧客姓名/手機號碼/編號 不留客資 服務人員…" at bounding box center [486, 112] width 733 height 46
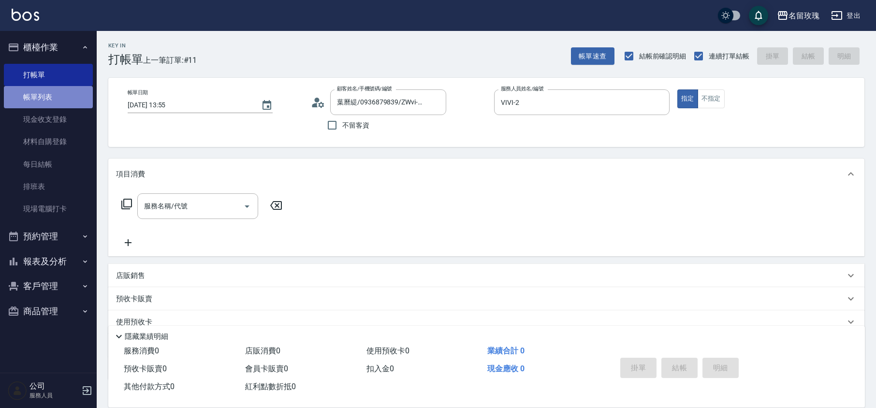
click at [44, 102] on link "帳單列表" at bounding box center [48, 97] width 89 height 22
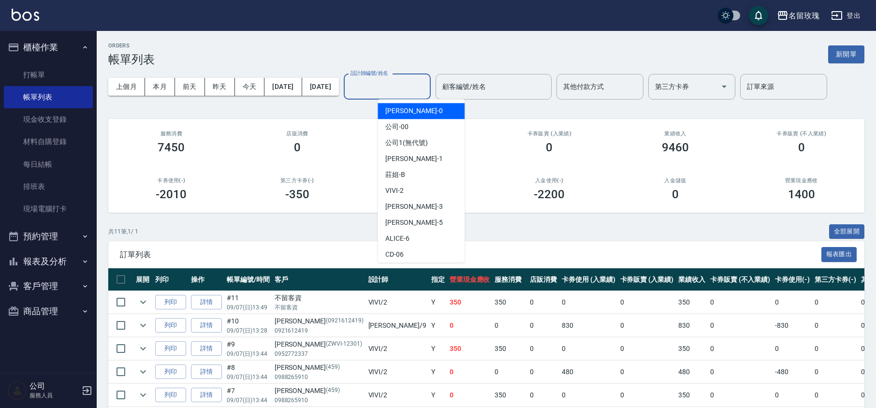
click at [397, 84] on input "設計師編號/姓名" at bounding box center [387, 86] width 78 height 17
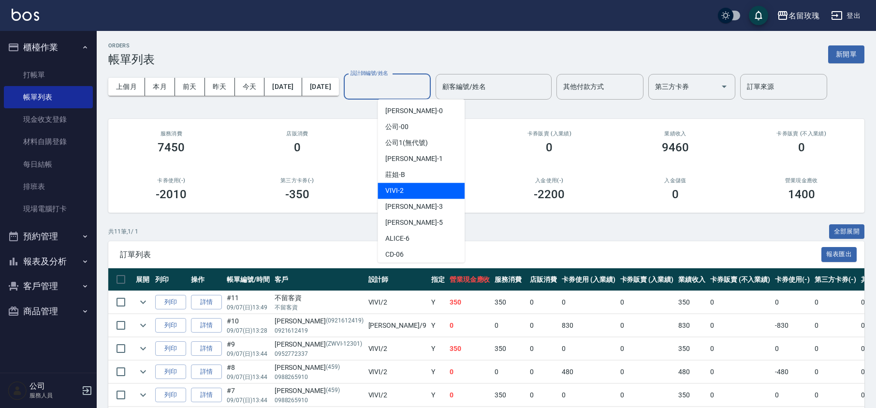
click at [419, 190] on div "VIVI -2" at bounding box center [421, 191] width 87 height 16
type input "VIVI-2"
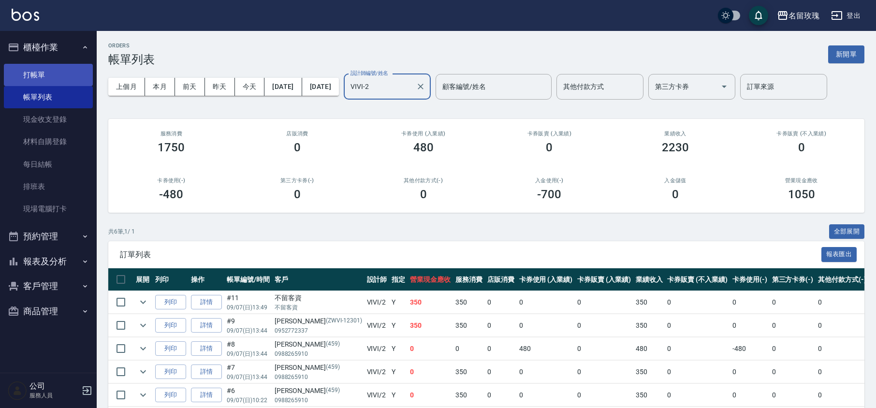
click at [49, 74] on link "打帳單" at bounding box center [48, 75] width 89 height 22
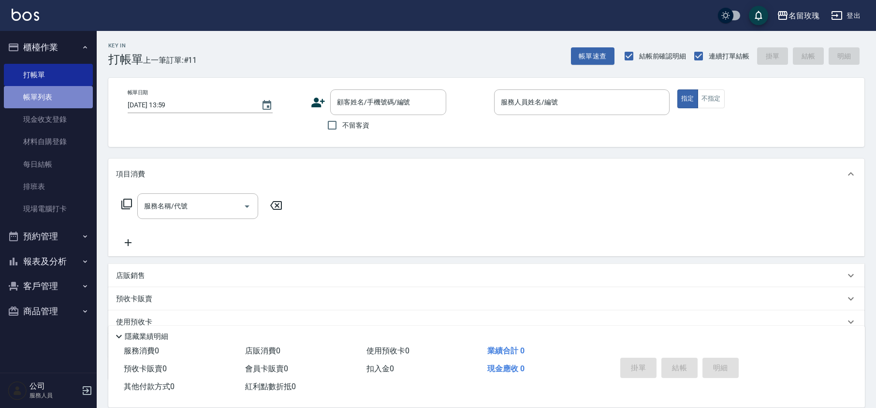
click at [56, 96] on link "帳單列表" at bounding box center [48, 97] width 89 height 22
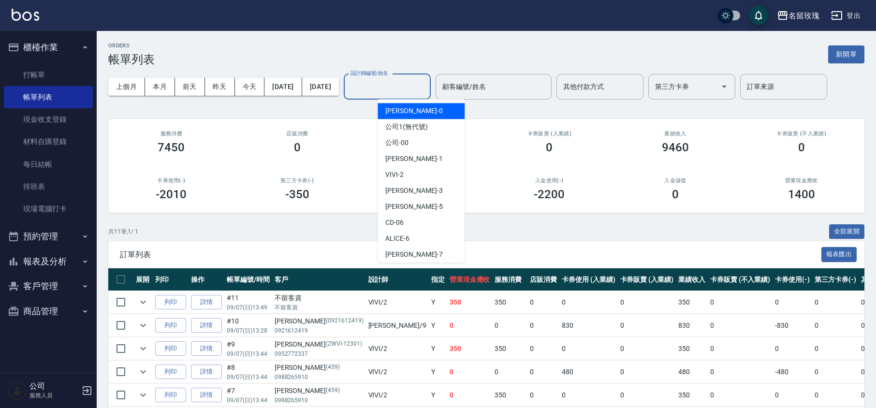
click at [411, 82] on input "設計師編號/姓名" at bounding box center [387, 86] width 78 height 17
click at [406, 172] on div "VIVI -2" at bounding box center [421, 175] width 87 height 16
type input "VIVI-2"
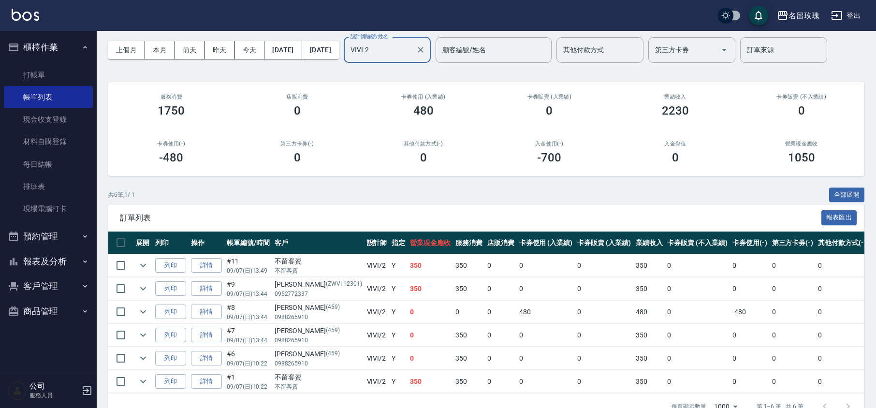
scroll to position [72, 0]
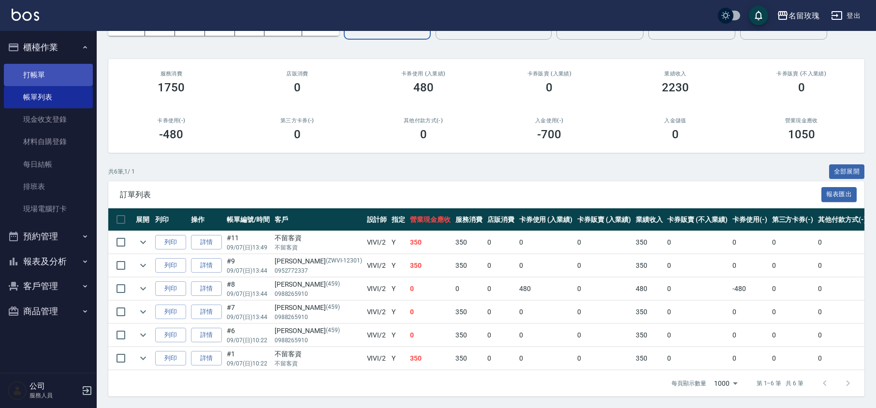
click at [60, 82] on link "打帳單" at bounding box center [48, 75] width 89 height 22
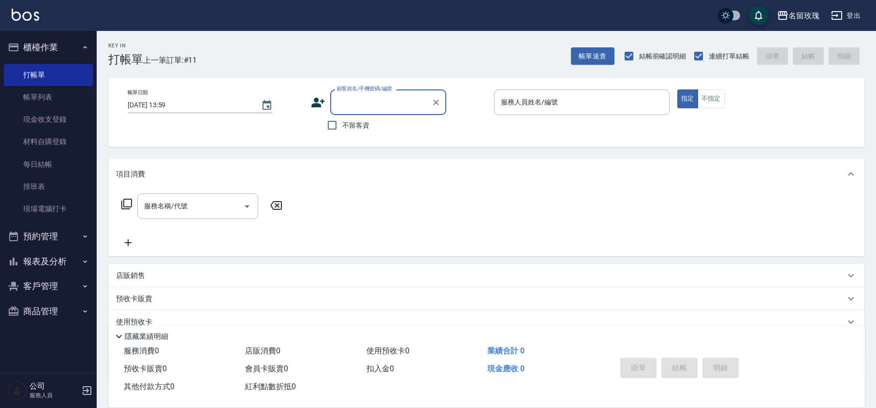
click at [389, 104] on input "顧客姓名/手機號碼/編號" at bounding box center [381, 102] width 93 height 17
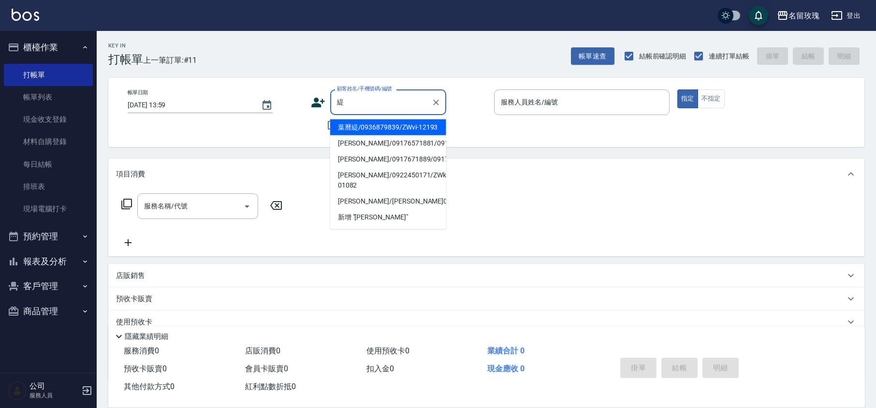
click at [419, 132] on li "葉曆緹/0936879839/ZWvi-12193" at bounding box center [388, 127] width 116 height 16
type input "葉曆緹/0936879839/ZWvi-12193"
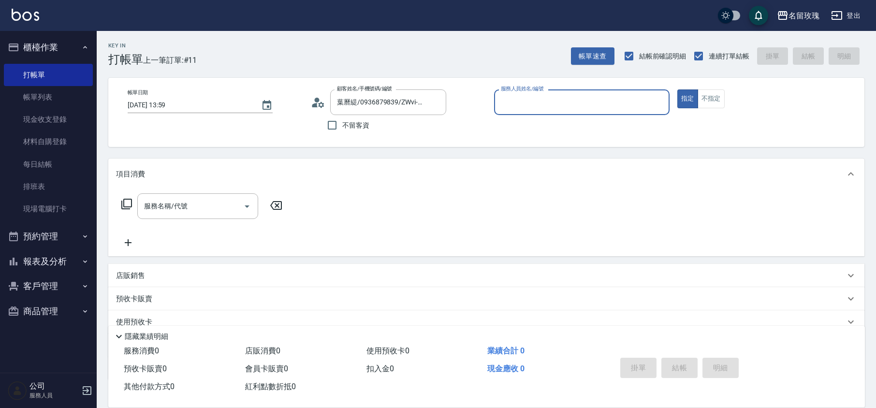
type input "VIVI-2"
click at [126, 203] on icon at bounding box center [127, 204] width 12 height 12
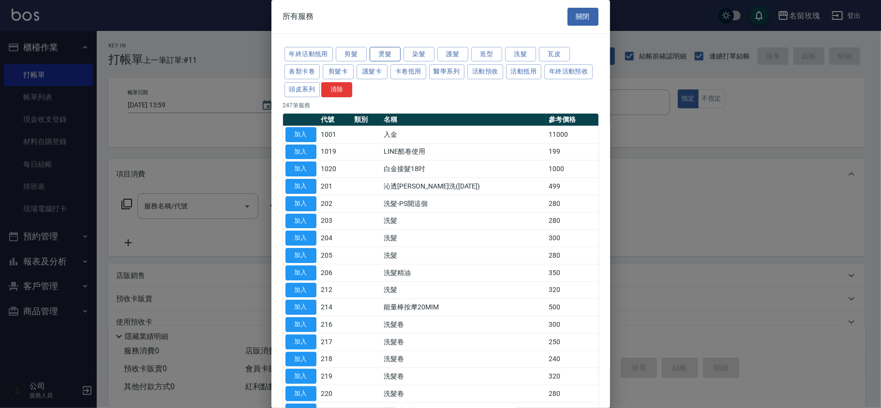
click at [383, 55] on button "燙髮" at bounding box center [385, 54] width 31 height 15
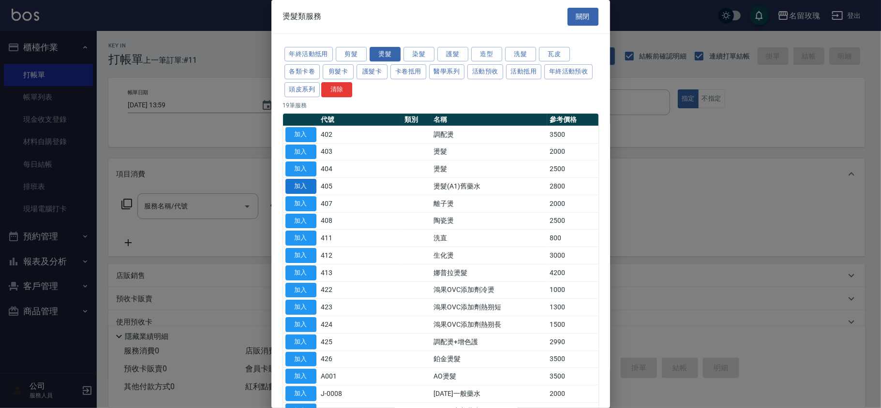
click at [295, 188] on button "加入" at bounding box center [300, 186] width 31 height 15
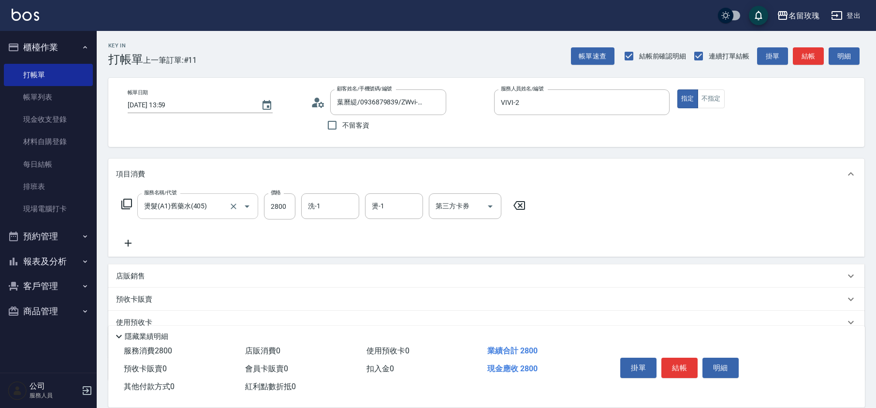
click at [202, 200] on input "燙髮(A1)舊藥水(405)" at bounding box center [184, 206] width 85 height 17
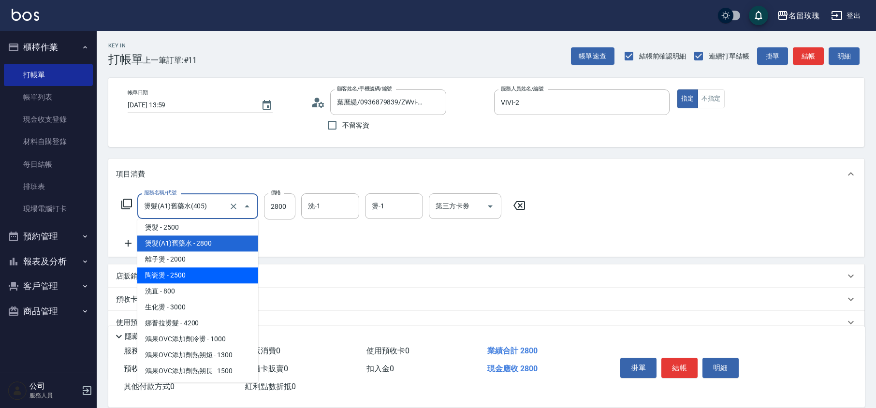
scroll to position [592, 0]
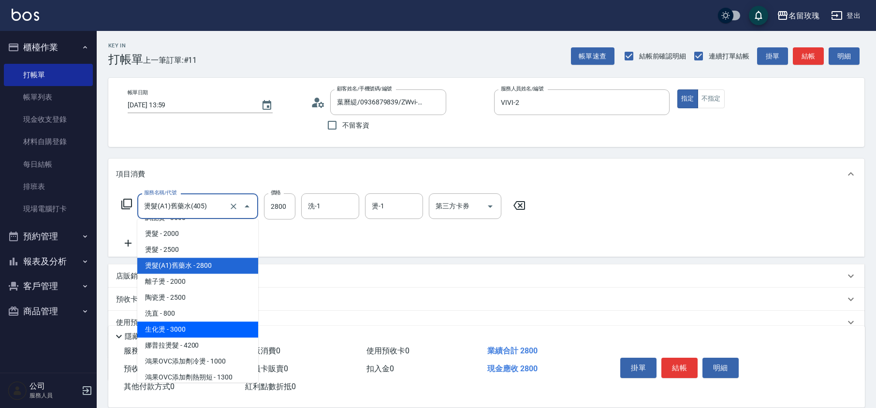
click at [189, 322] on span "生化燙 - 3000" at bounding box center [197, 330] width 121 height 16
type input "生化燙(412)"
type input "3000"
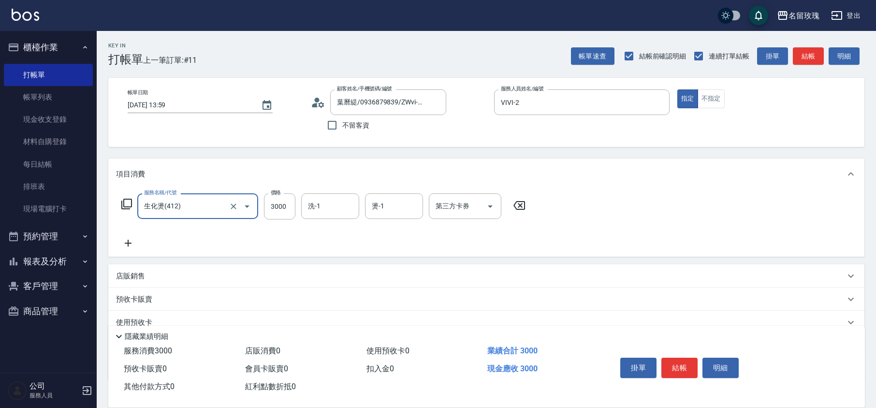
click at [131, 240] on icon at bounding box center [128, 243] width 24 height 12
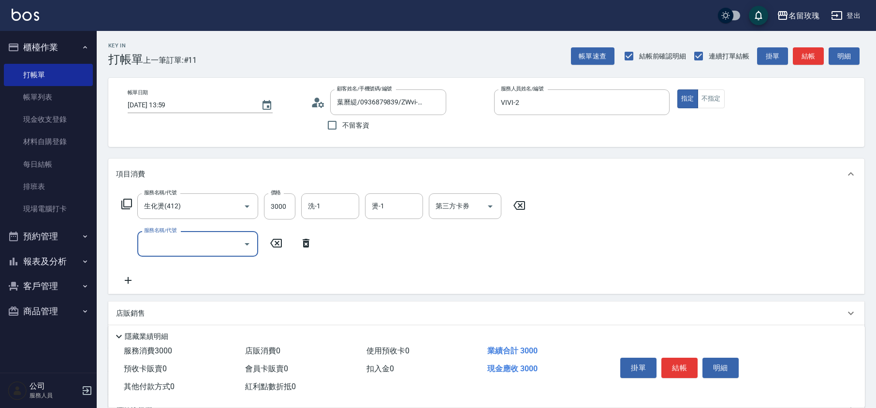
click at [169, 243] on input "服務名稱/代號" at bounding box center [191, 244] width 98 height 17
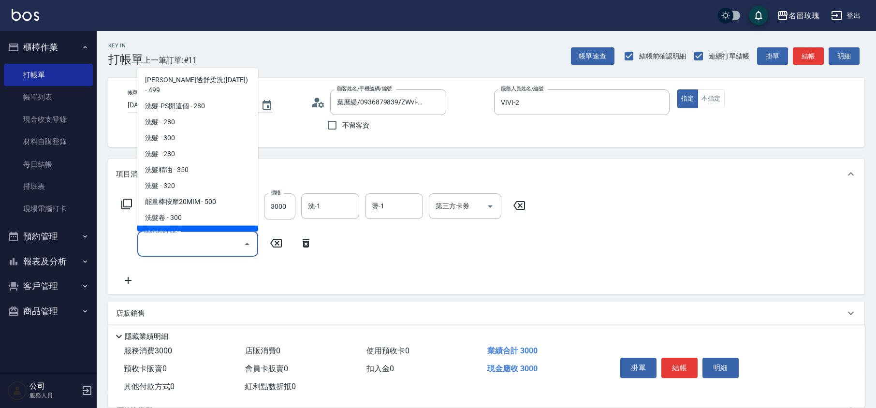
click at [309, 243] on icon at bounding box center [306, 243] width 7 height 9
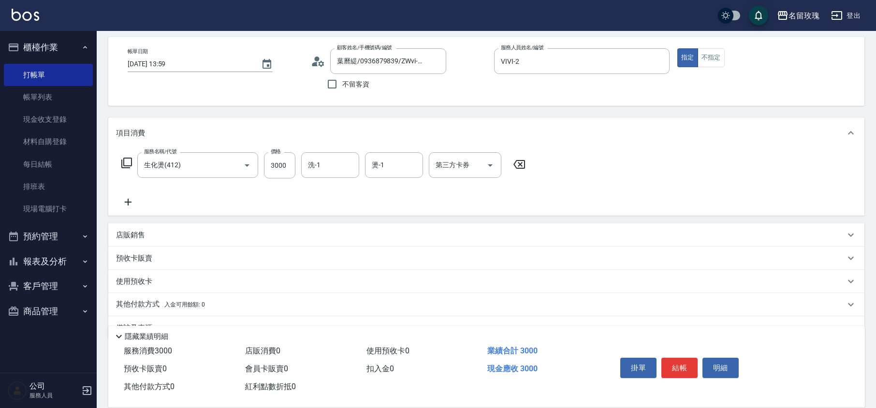
scroll to position [63, 0]
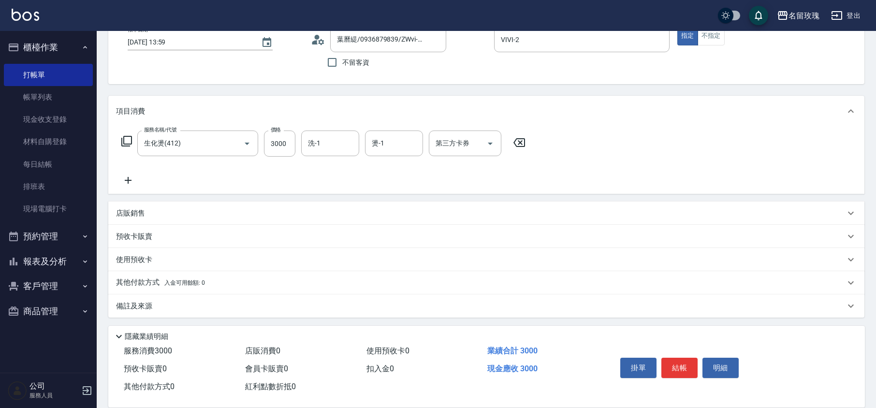
click at [151, 213] on div "店販銷售" at bounding box center [480, 213] width 729 height 10
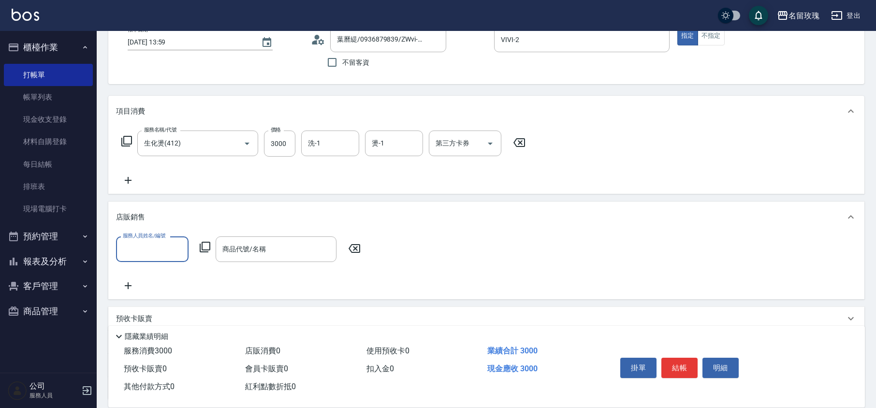
scroll to position [0, 0]
click at [204, 245] on icon at bounding box center [205, 247] width 12 height 12
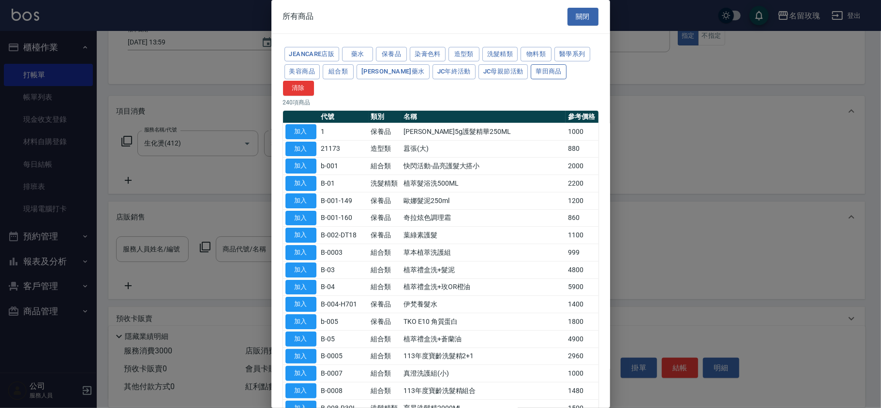
click at [531, 70] on button "華田商品" at bounding box center [549, 71] width 36 height 15
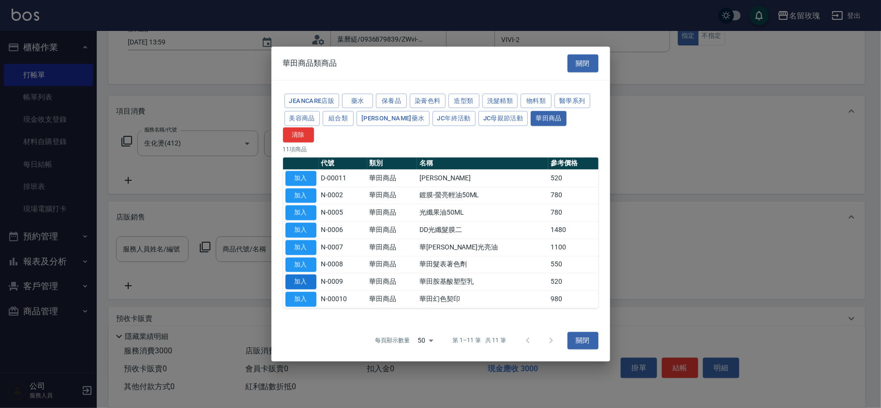
click at [308, 279] on button "加入" at bounding box center [300, 282] width 31 height 15
type input "華田胺基酸塑型乳"
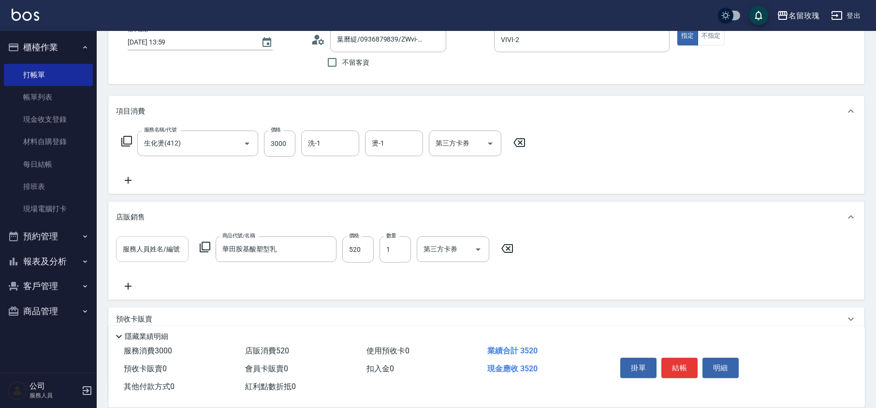
click at [135, 255] on input "服務人員姓名/編號" at bounding box center [152, 249] width 64 height 17
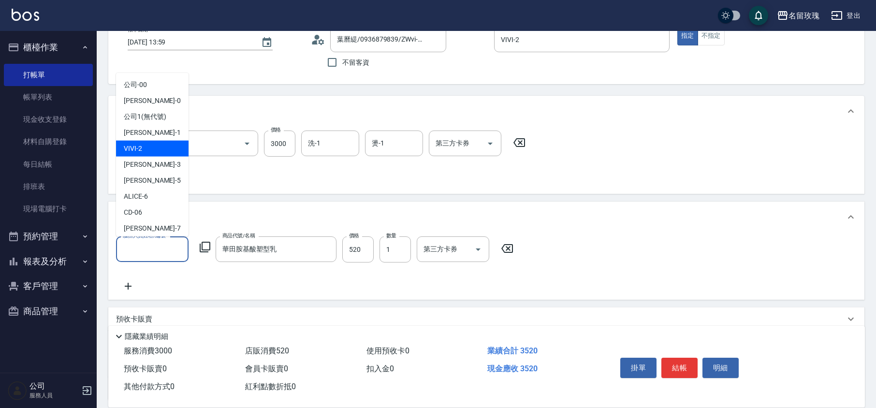
click at [151, 149] on div "VIVI -2" at bounding box center [152, 149] width 73 height 16
type input "VIVI-2"
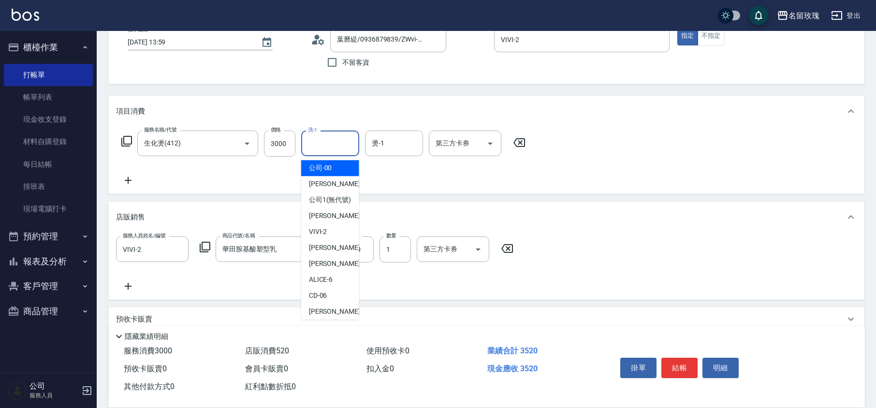
click at [338, 146] on input "洗-1" at bounding box center [330, 143] width 49 height 17
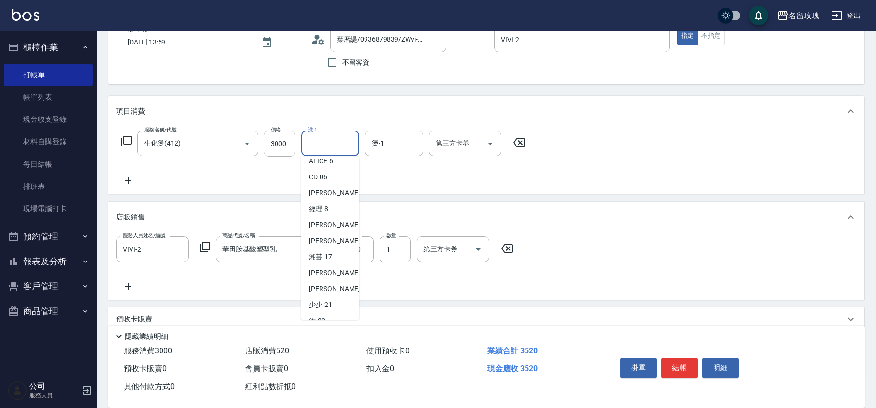
scroll to position [190, 0]
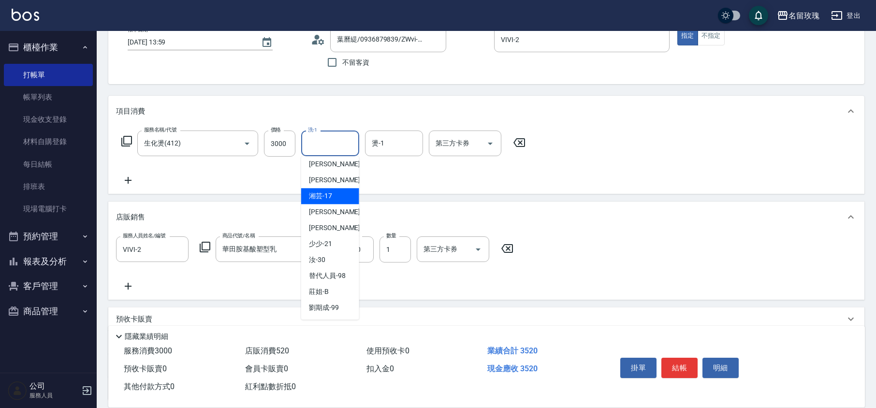
click at [330, 192] on span "湘芸 -17" at bounding box center [320, 196] width 23 height 10
type input "湘芸-17"
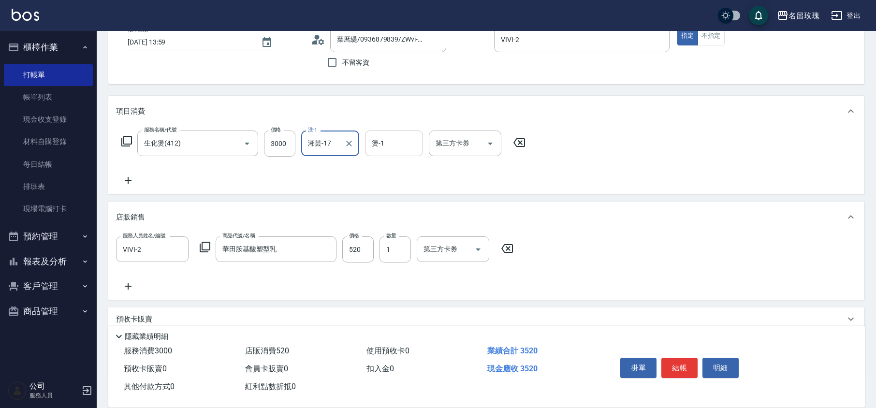
drag, startPoint x: 374, startPoint y: 138, endPoint x: 386, endPoint y: 151, distance: 17.8
click at [374, 138] on div "燙-1 燙-1" at bounding box center [394, 144] width 58 height 26
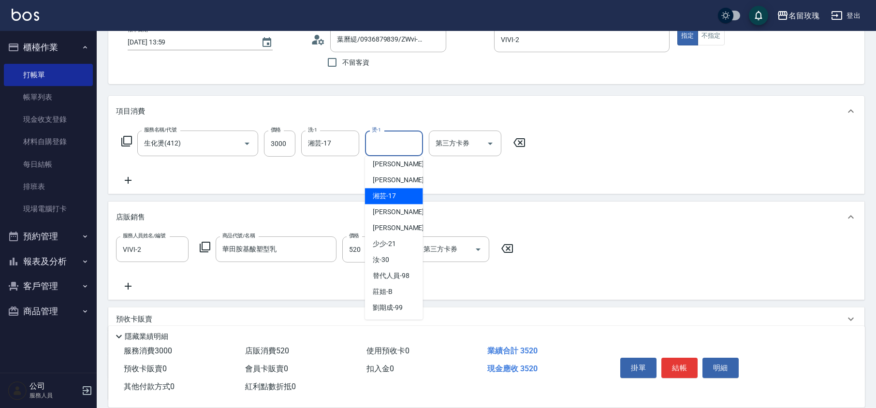
click at [398, 196] on div "湘芸 -17" at bounding box center [394, 196] width 58 height 16
type input "湘芸-17"
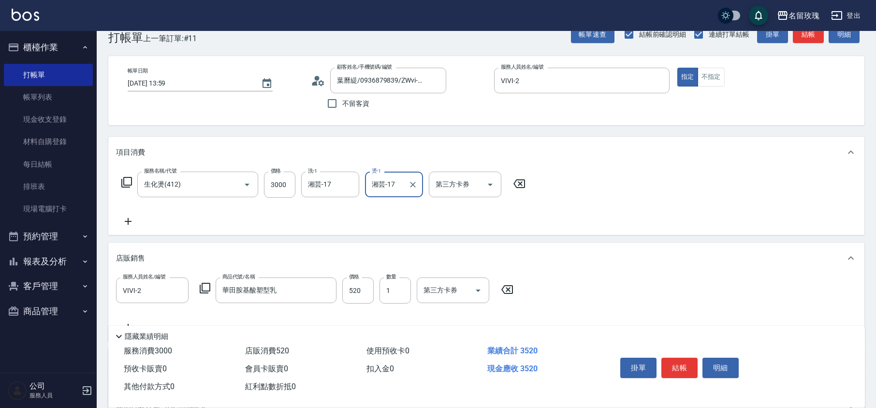
scroll to position [0, 0]
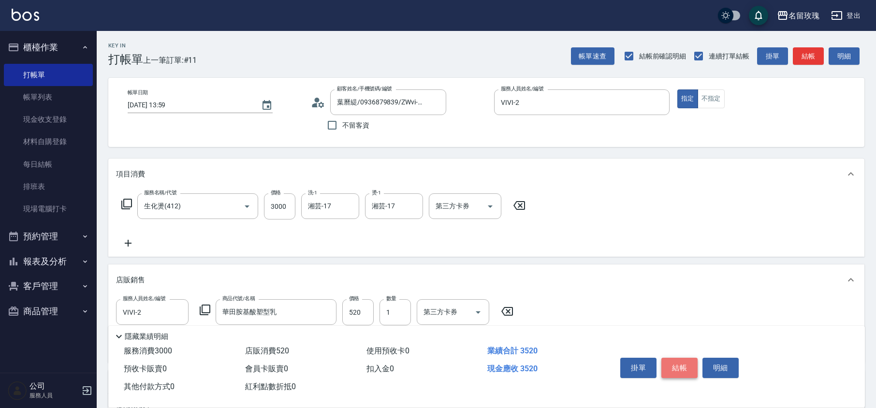
click at [670, 365] on button "結帳" at bounding box center [680, 368] width 36 height 20
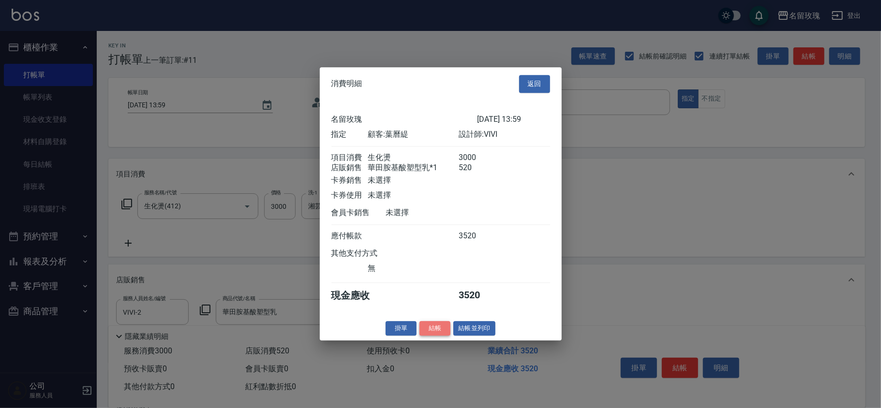
click at [426, 331] on button "結帳" at bounding box center [434, 328] width 31 height 15
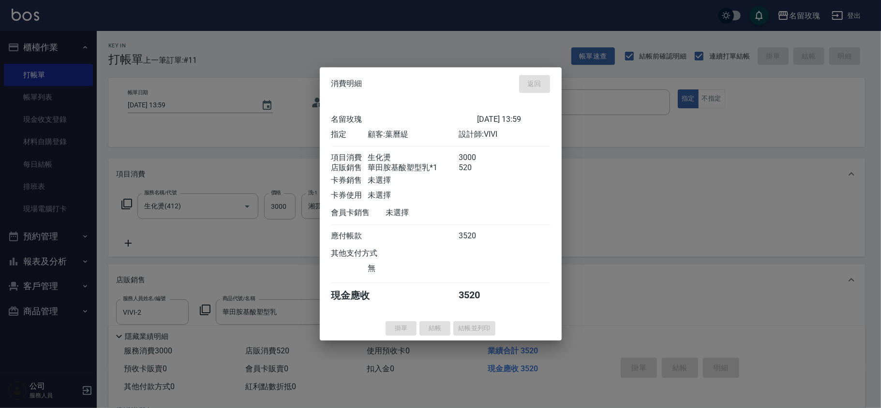
type input "[DATE] 14:00"
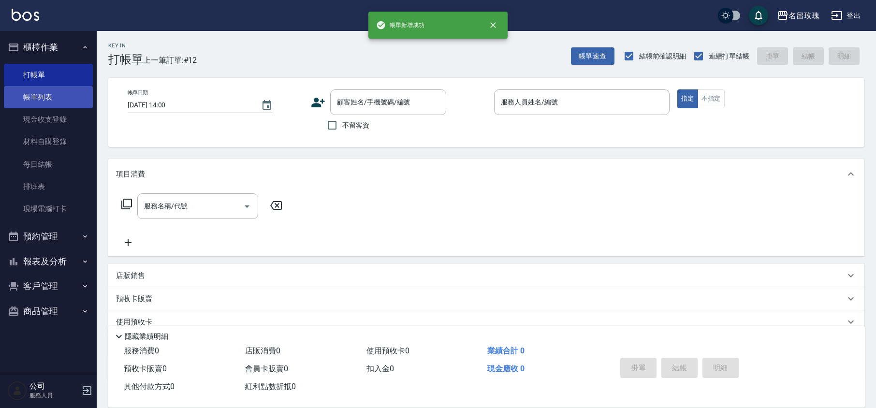
click at [46, 95] on link "帳單列表" at bounding box center [48, 97] width 89 height 22
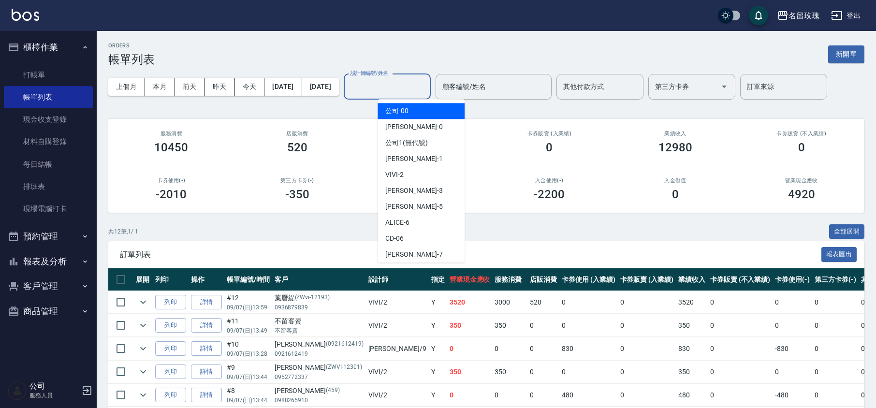
click at [394, 85] on input "設計師編號/姓名" at bounding box center [387, 86] width 78 height 17
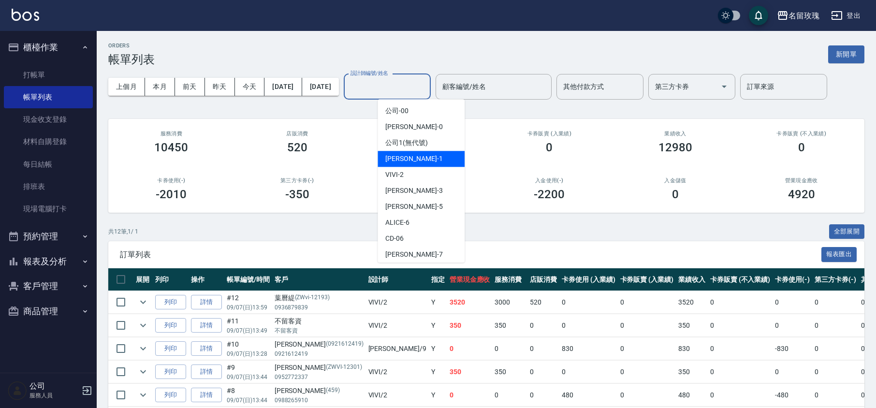
click at [405, 167] on div "VIVI -2" at bounding box center [421, 175] width 87 height 16
type input "VIVI-2"
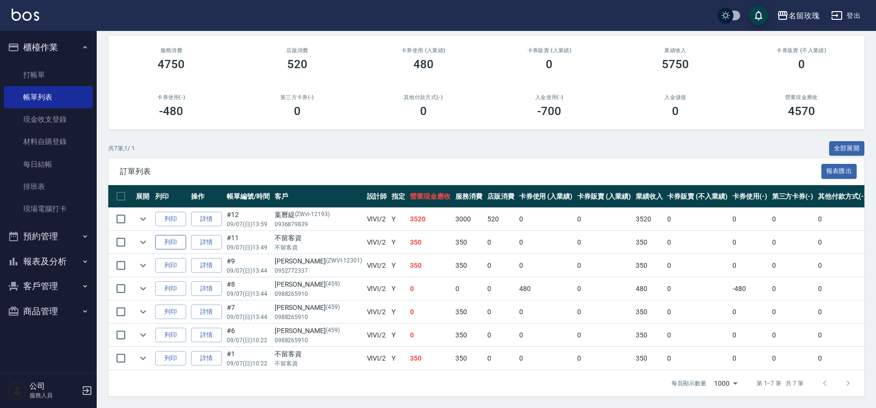
scroll to position [95, 0]
click at [136, 212] on button "expand row" at bounding box center [143, 219] width 15 height 15
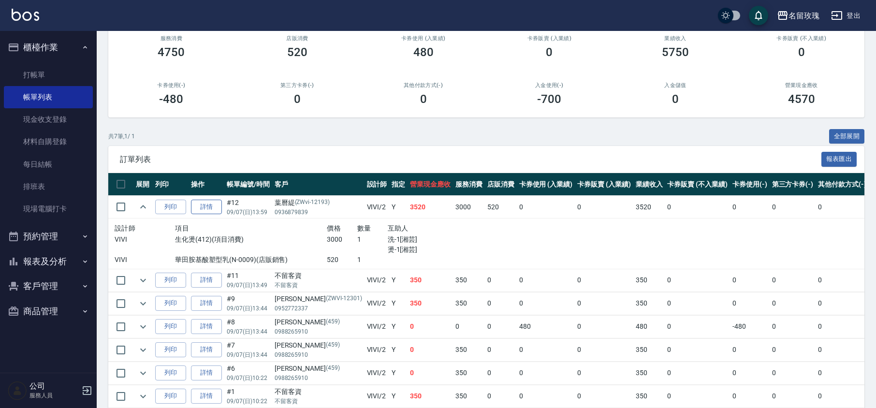
click at [208, 208] on link "詳情" at bounding box center [206, 207] width 31 height 15
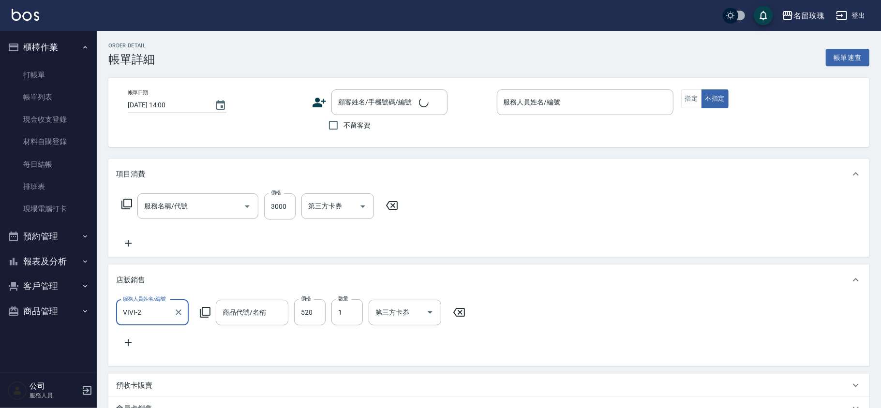
type input "[DATE] 13:59"
type input "VIVI-2"
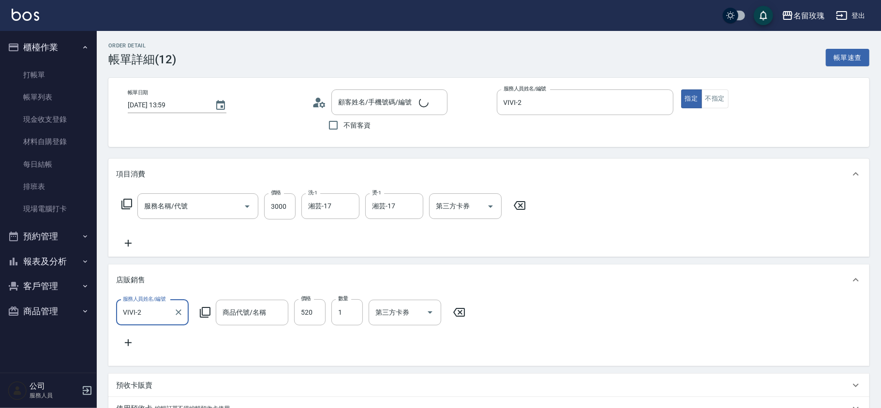
type input "生化燙(412)"
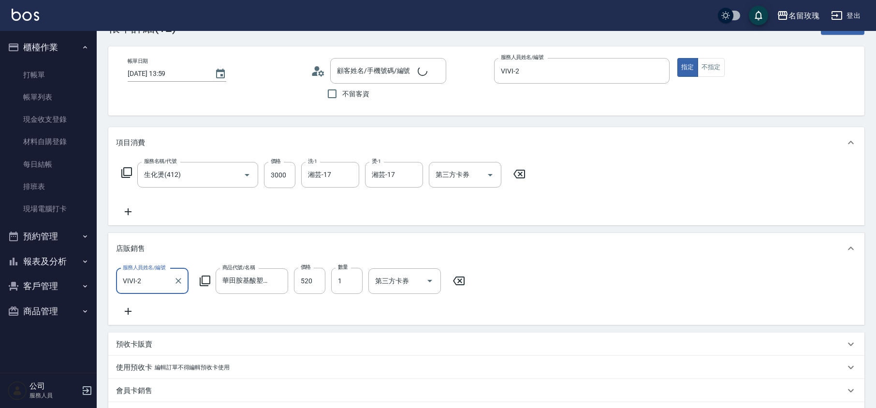
type input "葉曆緹/0936879839/ZWvi-12193"
type input "華田胺基酸塑型乳"
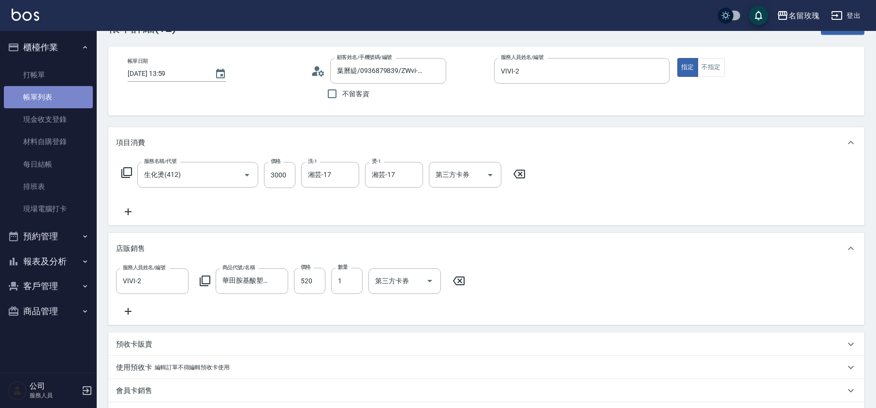
drag, startPoint x: 31, startPoint y: 99, endPoint x: 65, endPoint y: 89, distance: 34.9
click at [32, 100] on link "帳單列表" at bounding box center [48, 97] width 89 height 22
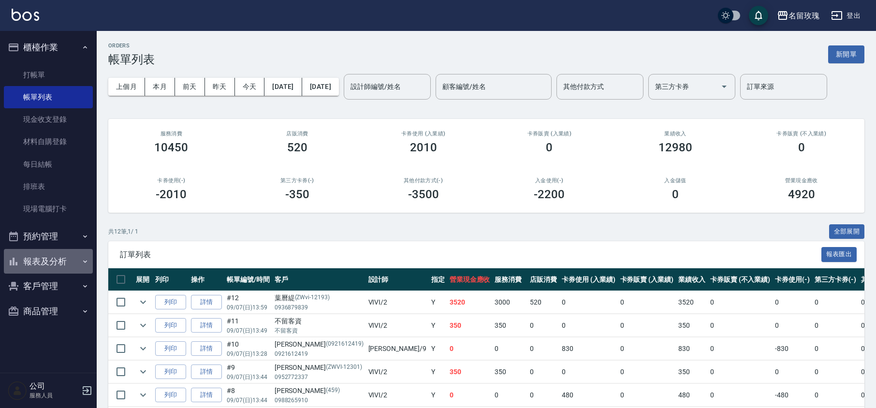
click at [37, 266] on button "報表及分析" at bounding box center [48, 261] width 89 height 25
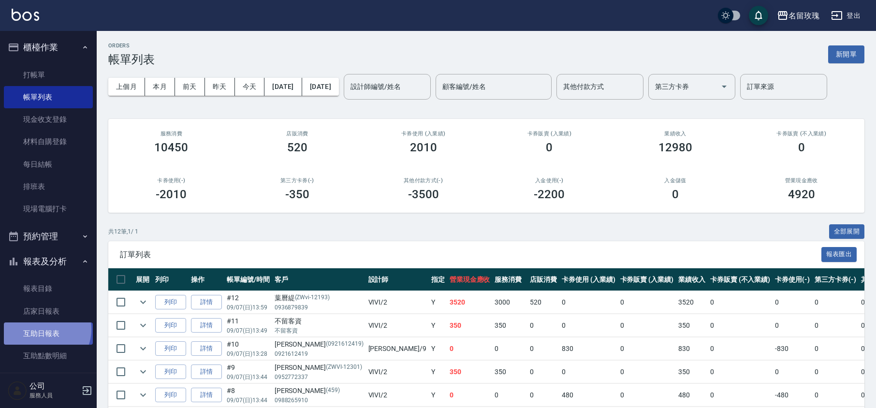
click at [45, 330] on link "互助日報表" at bounding box center [48, 334] width 89 height 22
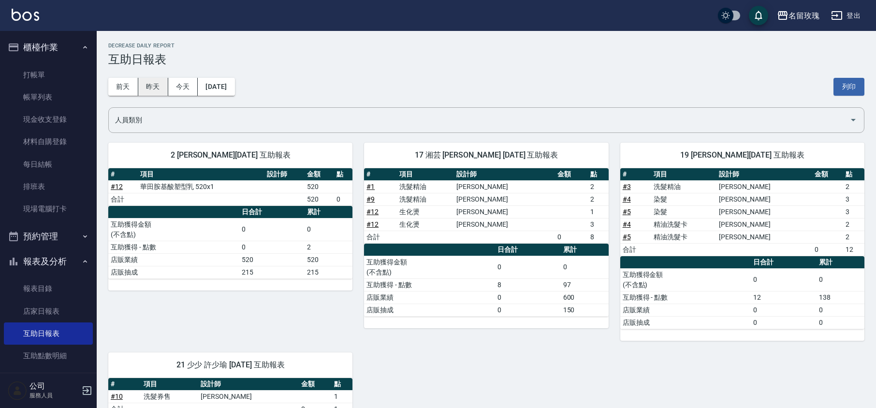
click at [154, 93] on button "昨天" at bounding box center [153, 87] width 30 height 18
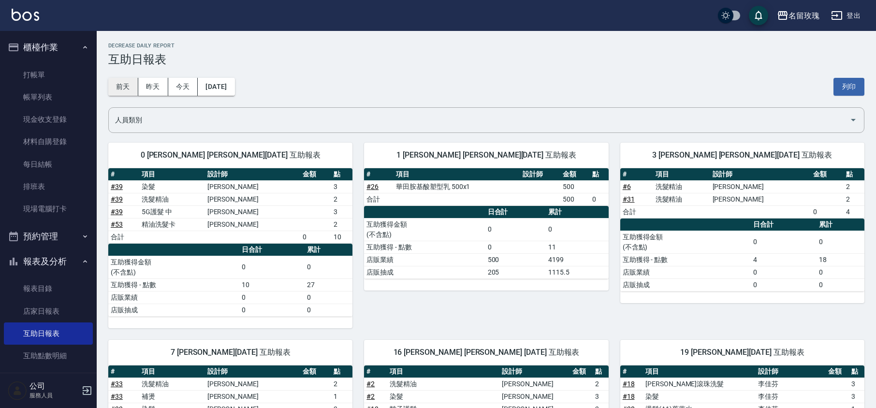
click at [130, 85] on button "前天" at bounding box center [123, 87] width 30 height 18
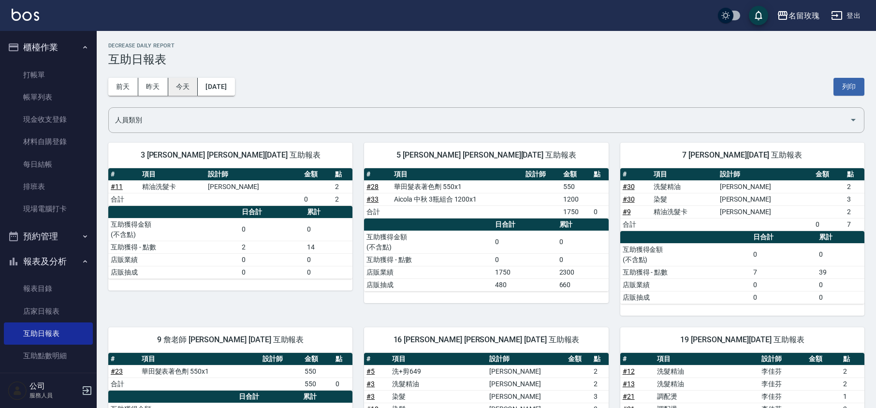
click at [184, 86] on button "今天" at bounding box center [183, 87] width 30 height 18
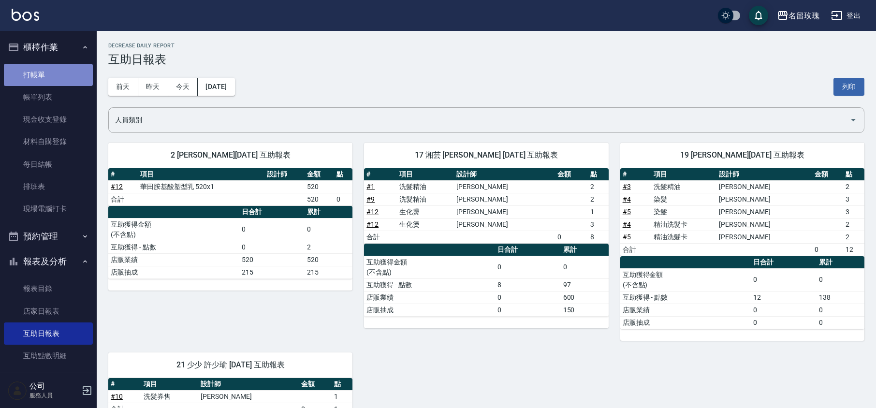
click at [66, 77] on link "打帳單" at bounding box center [48, 75] width 89 height 22
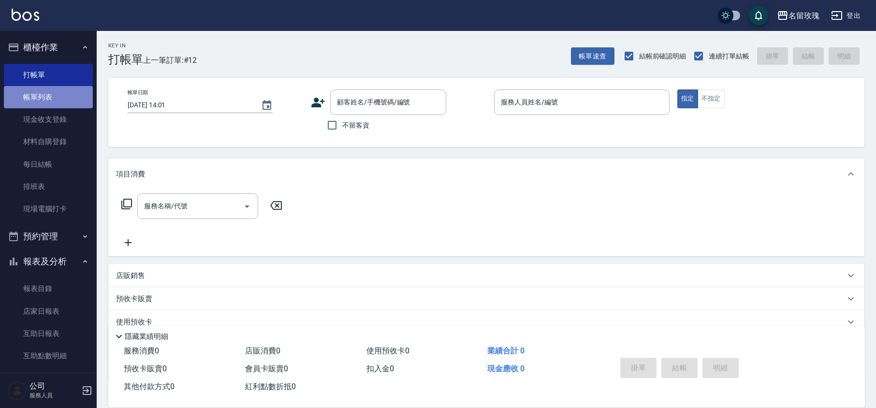
click at [53, 101] on link "帳單列表" at bounding box center [48, 97] width 89 height 22
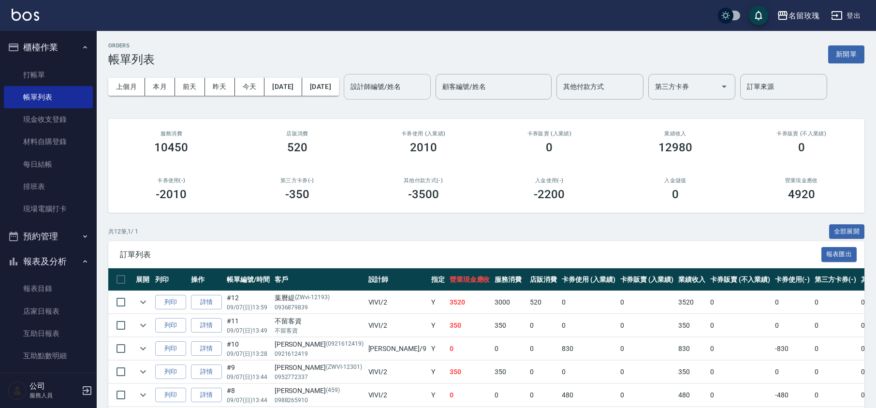
click at [394, 88] on input "設計師編號/姓名" at bounding box center [387, 86] width 78 height 17
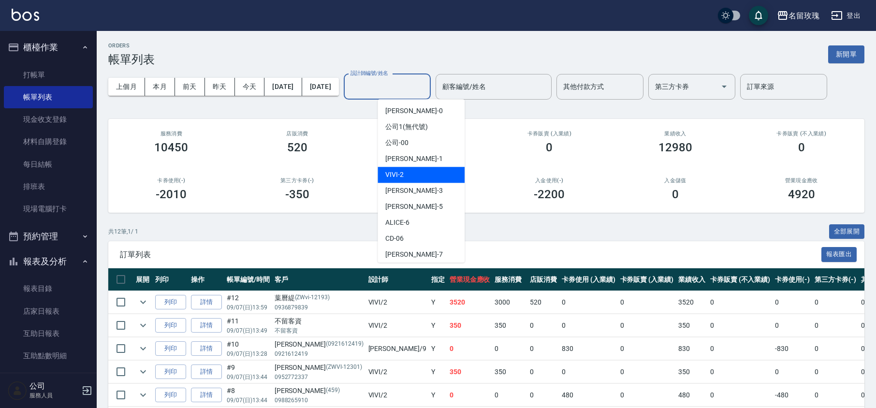
click at [411, 175] on div "VIVI -2" at bounding box center [421, 175] width 87 height 16
type input "VIVI-2"
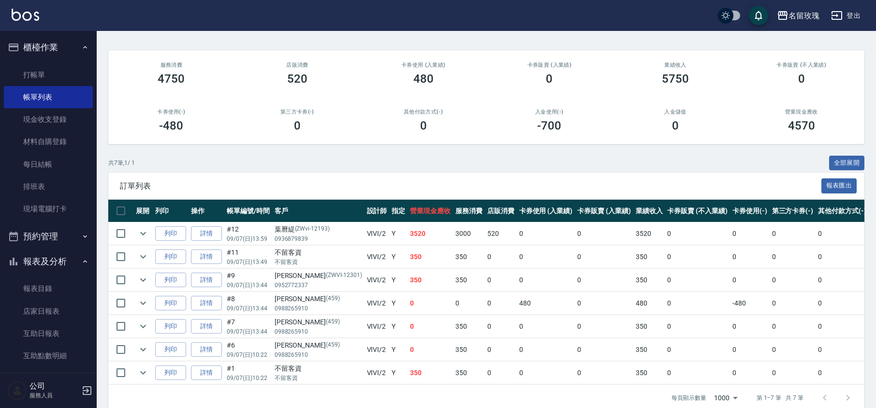
scroll to position [31, 0]
